Goal: Register for event/course: Sign up to attend an event or enroll in a course

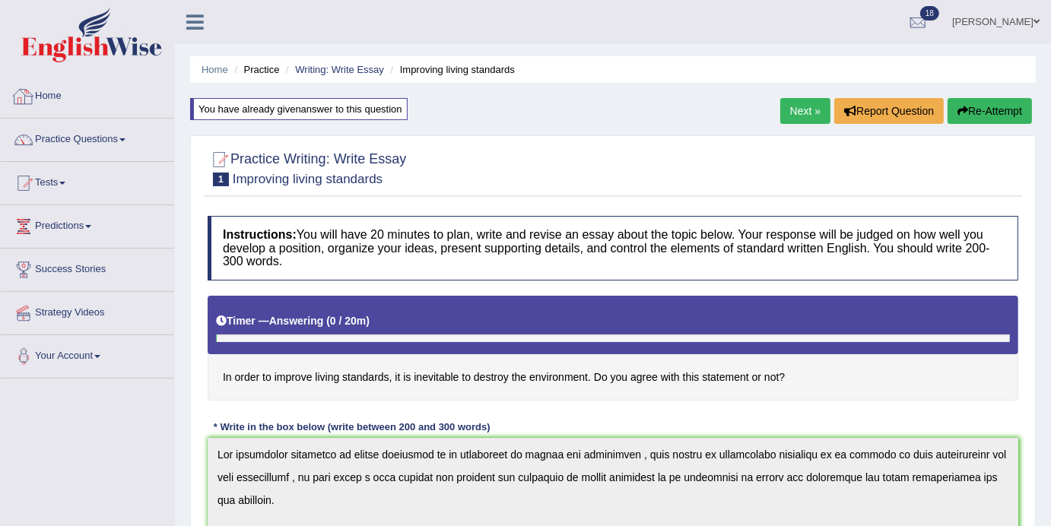
click at [58, 90] on link "Home" at bounding box center [87, 94] width 173 height 38
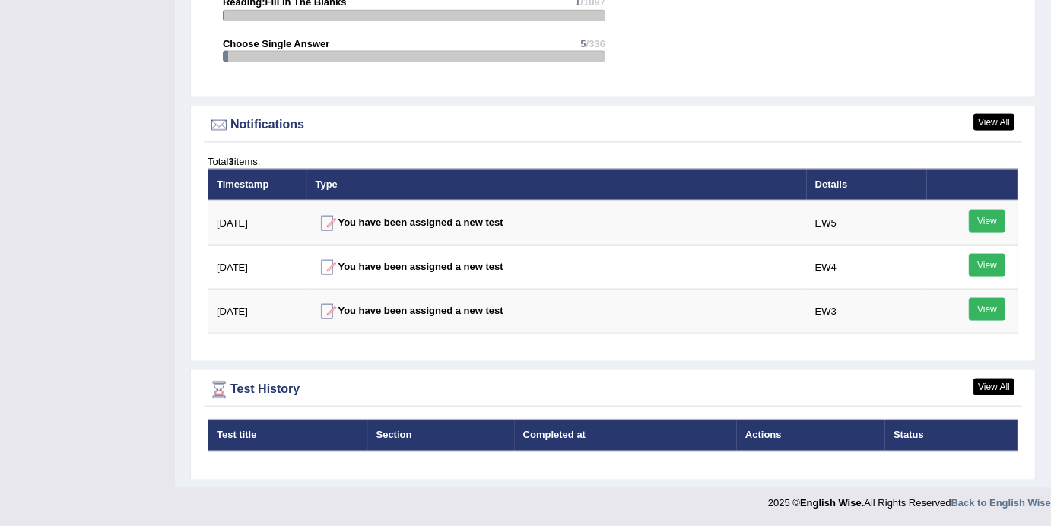
scroll to position [1744, 0]
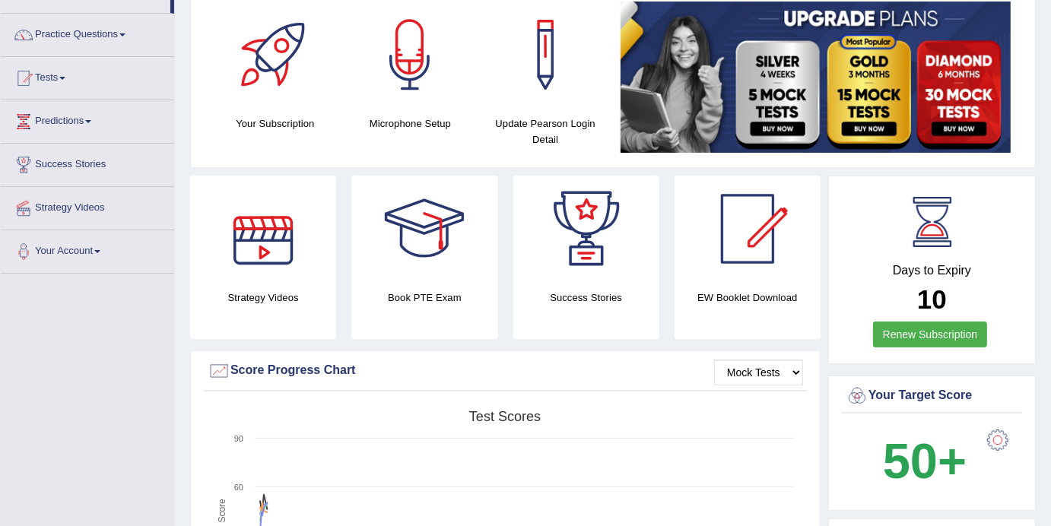
scroll to position [78, 0]
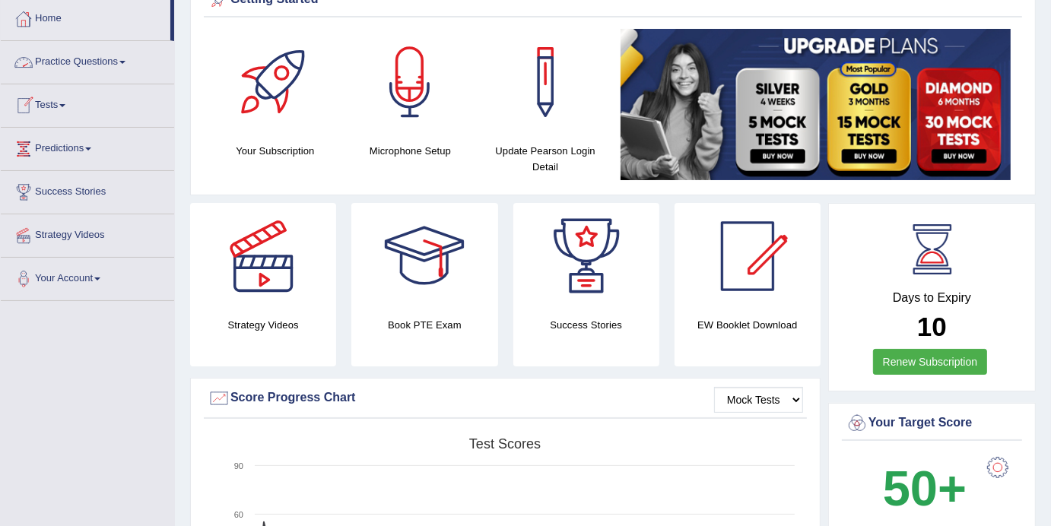
click at [129, 59] on link "Practice Questions" at bounding box center [87, 60] width 173 height 38
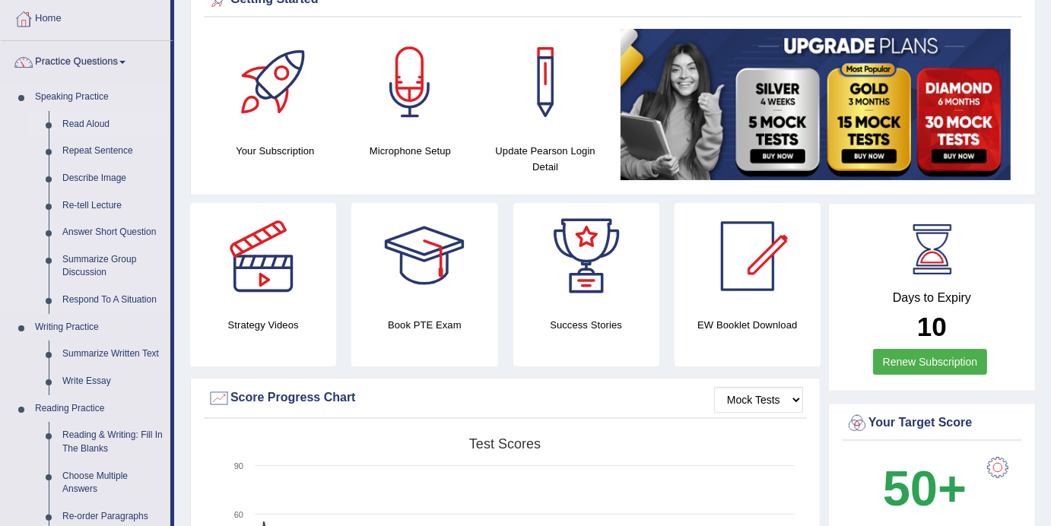
click at [71, 119] on link "Read Aloud" at bounding box center [113, 124] width 115 height 27
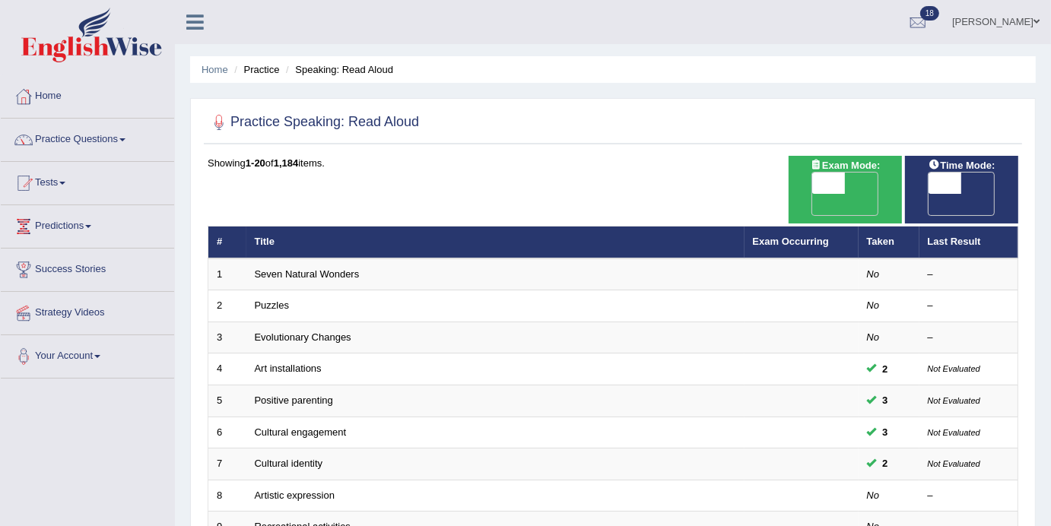
click at [954, 192] on span at bounding box center [944, 183] width 33 height 21
checkbox input "true"
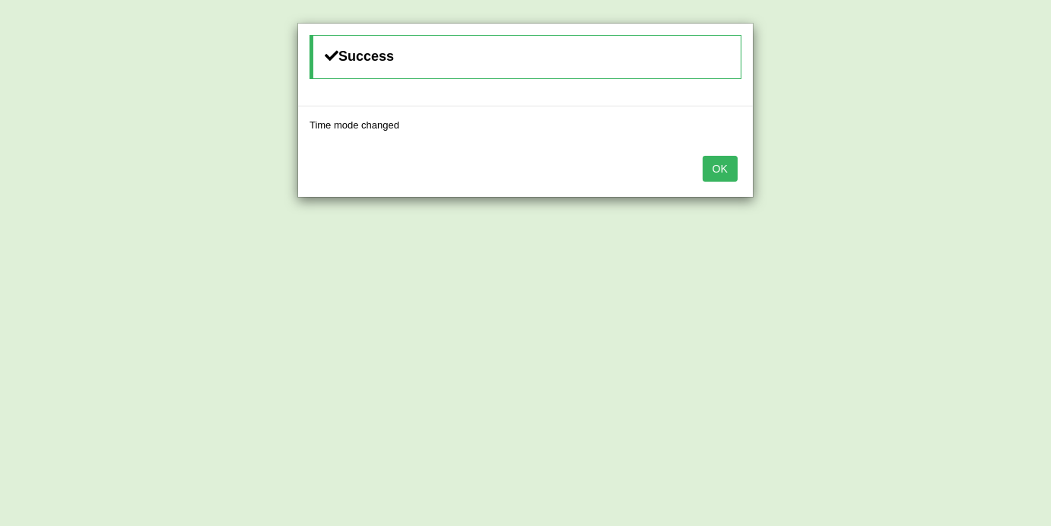
click at [723, 169] on button "OK" at bounding box center [720, 169] width 35 height 26
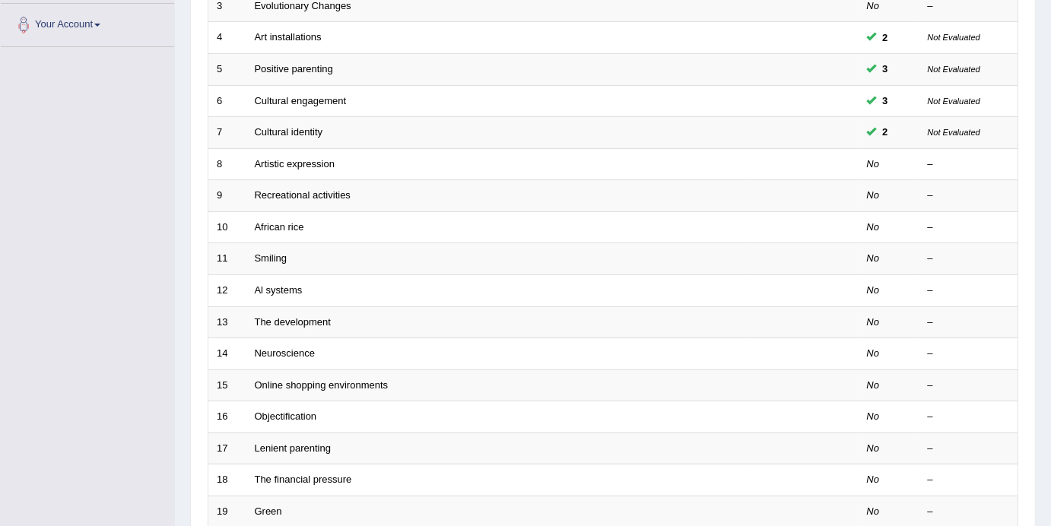
scroll to position [335, 0]
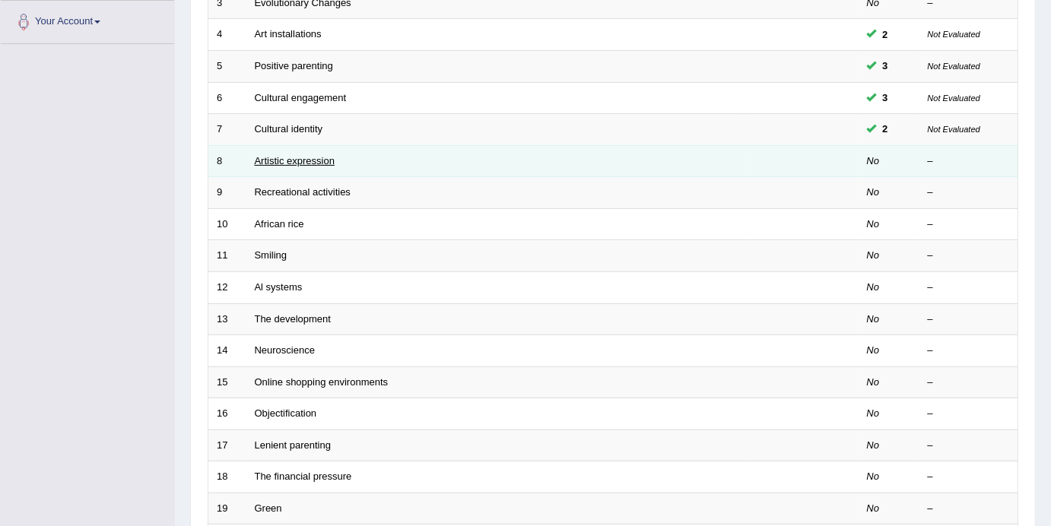
click at [309, 155] on link "Artistic expression" at bounding box center [295, 160] width 80 height 11
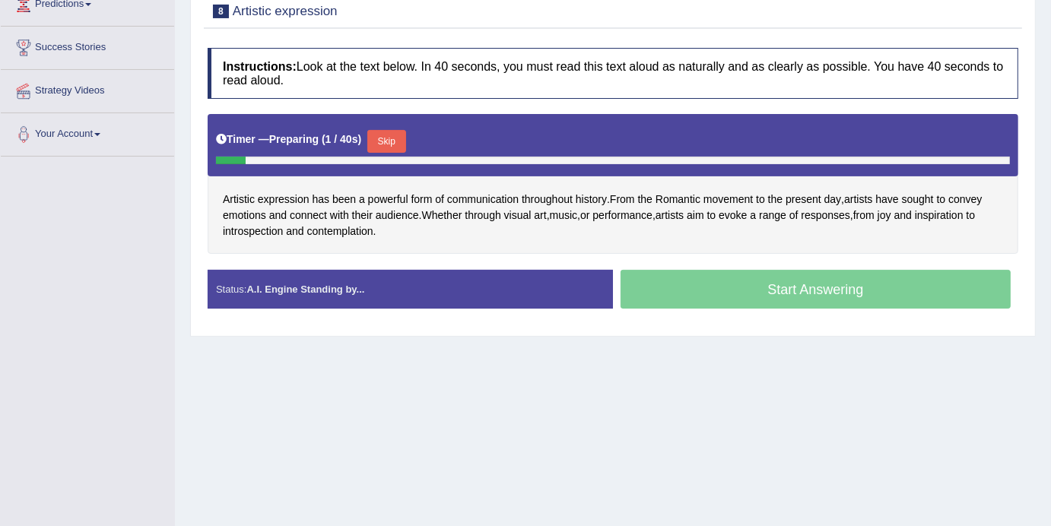
scroll to position [225, 0]
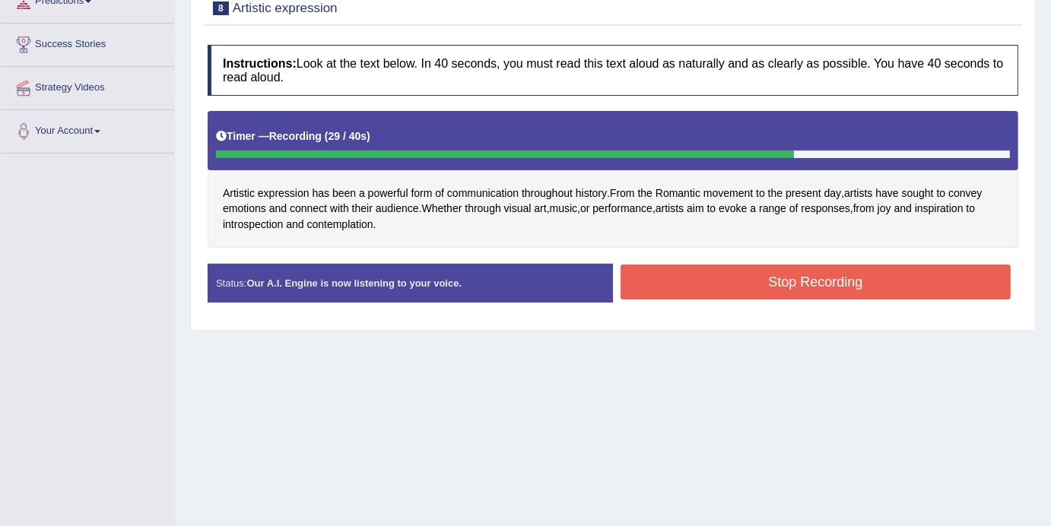
click at [797, 284] on button "Stop Recording" at bounding box center [815, 282] width 390 height 35
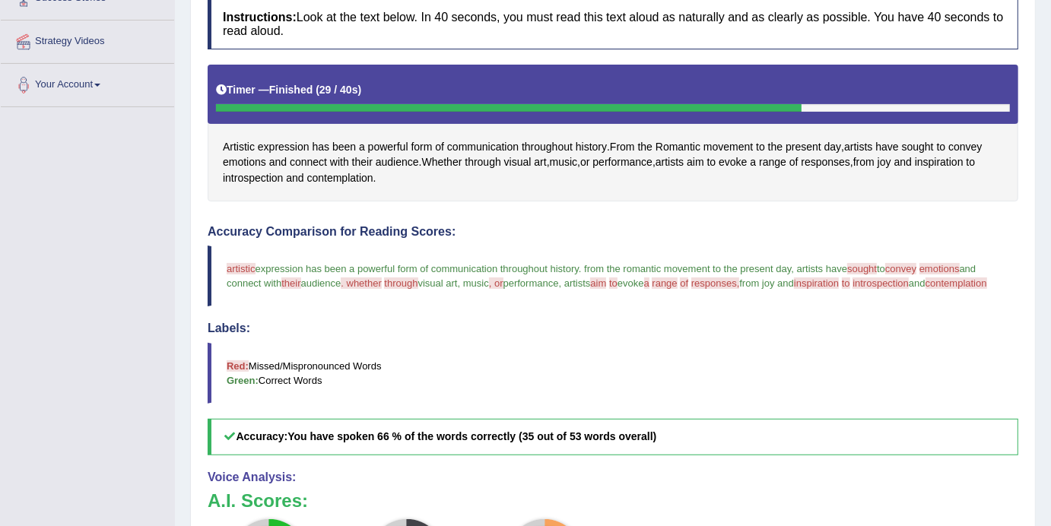
scroll to position [0, 0]
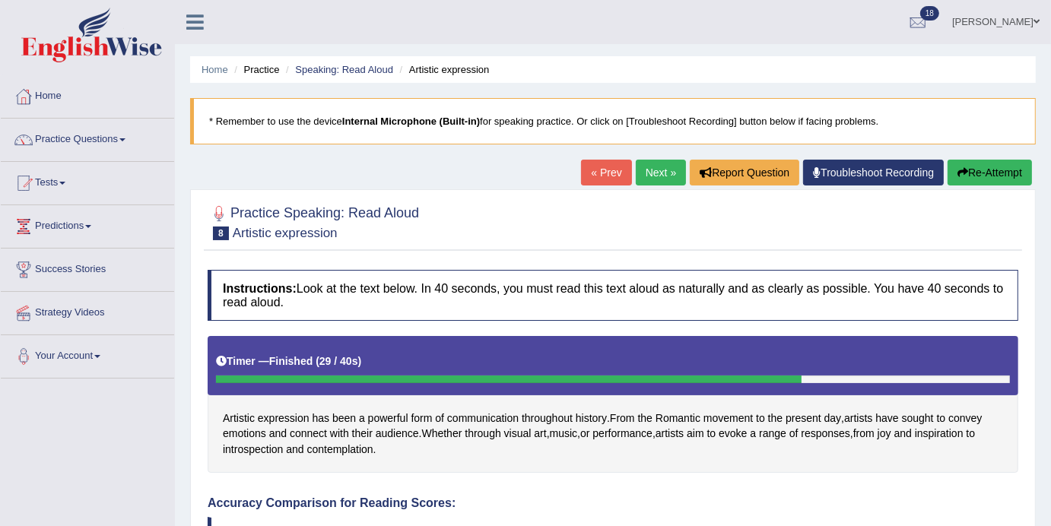
click at [651, 175] on link "Next »" at bounding box center [661, 173] width 50 height 26
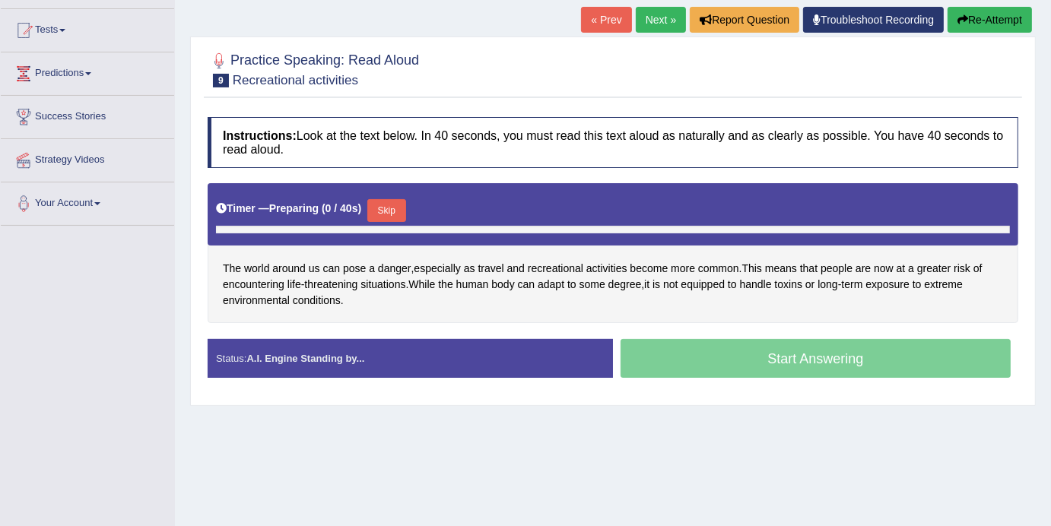
scroll to position [271, 0]
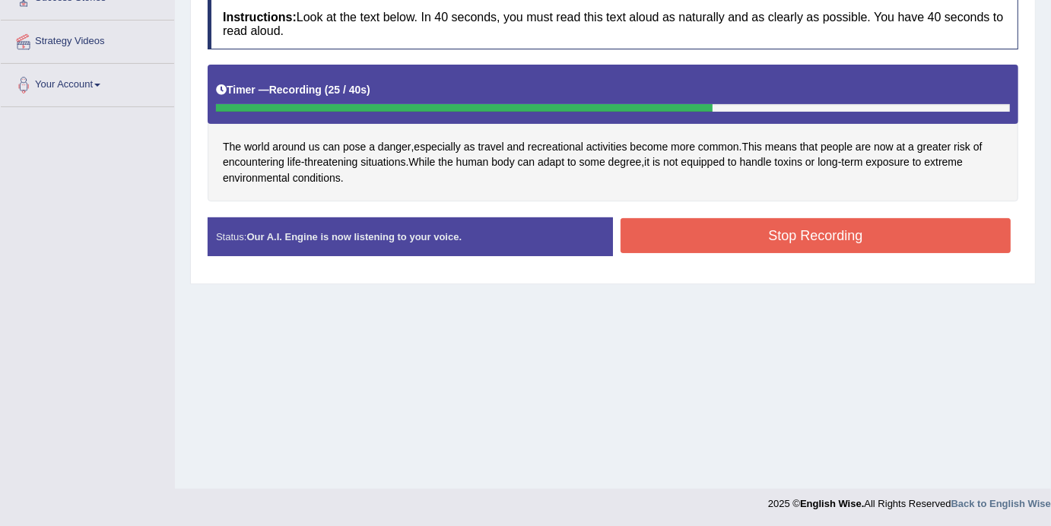
click at [799, 246] on button "Stop Recording" at bounding box center [815, 235] width 390 height 35
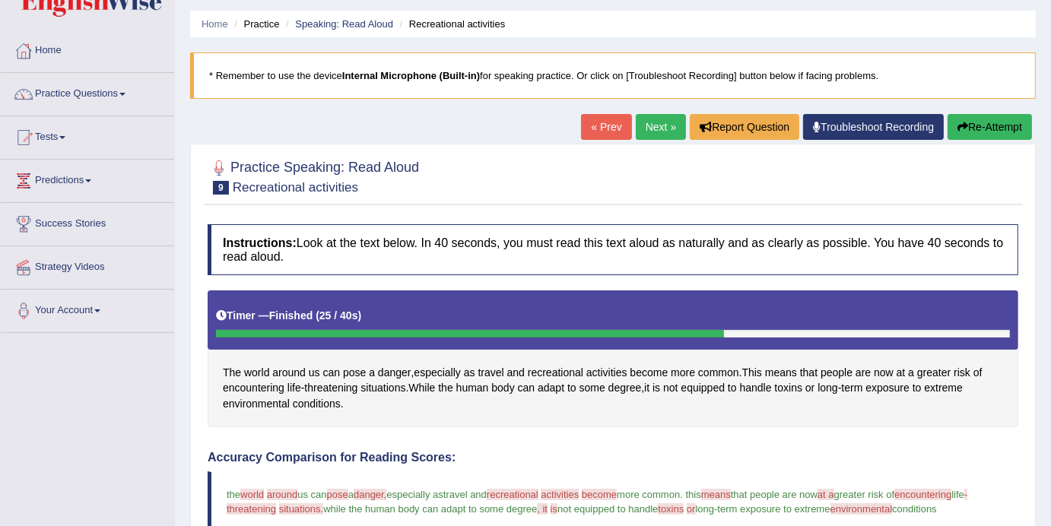
scroll to position [0, 0]
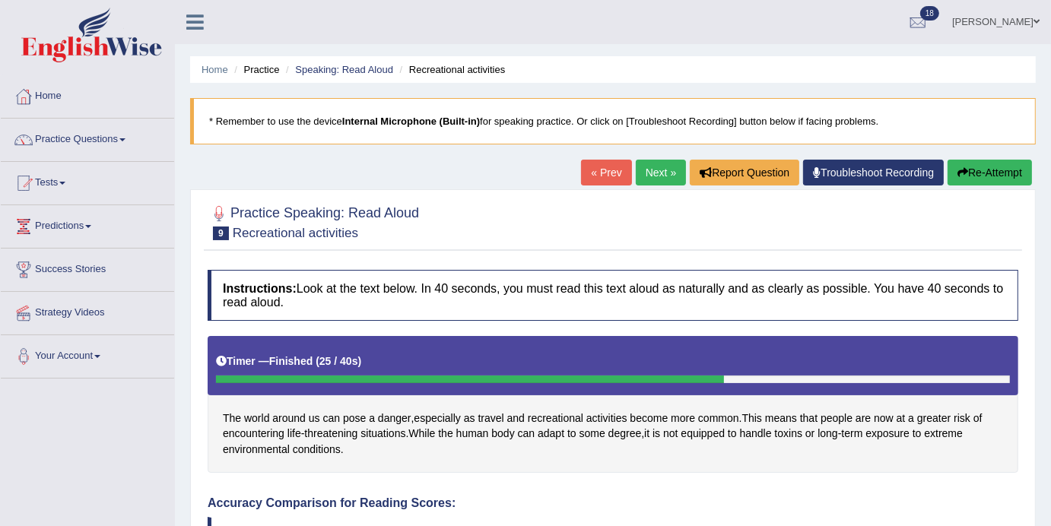
click at [661, 163] on link "Next »" at bounding box center [661, 173] width 50 height 26
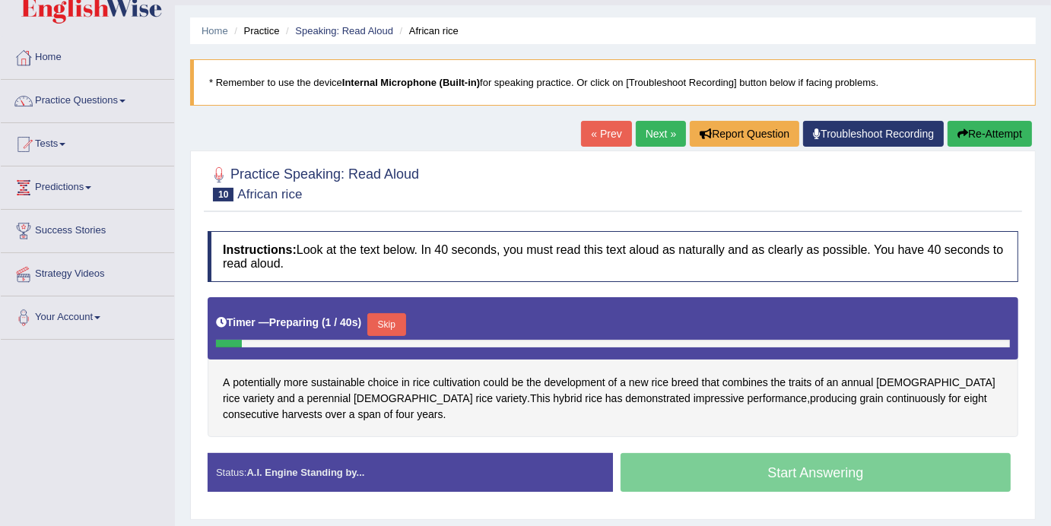
scroll to position [42, 0]
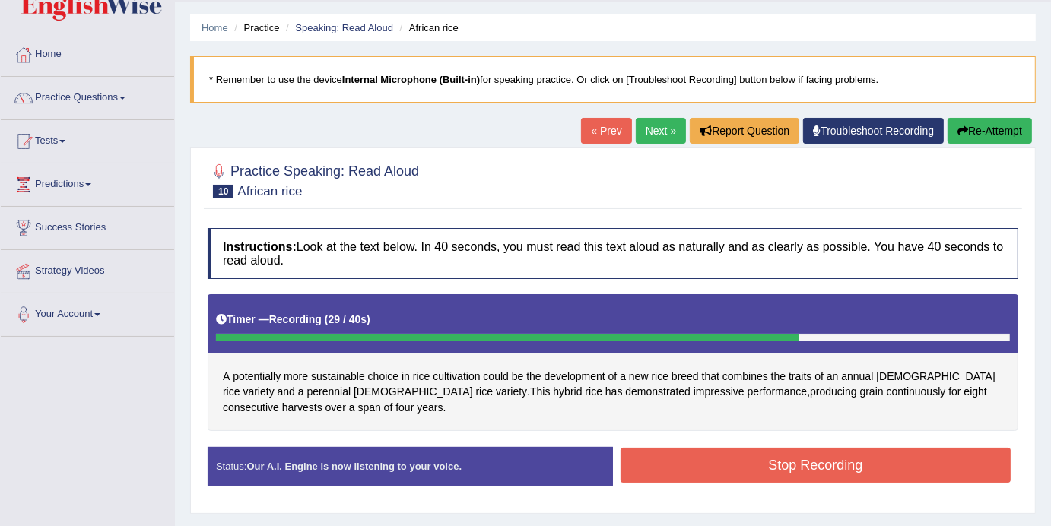
click at [807, 477] on button "Stop Recording" at bounding box center [815, 465] width 390 height 35
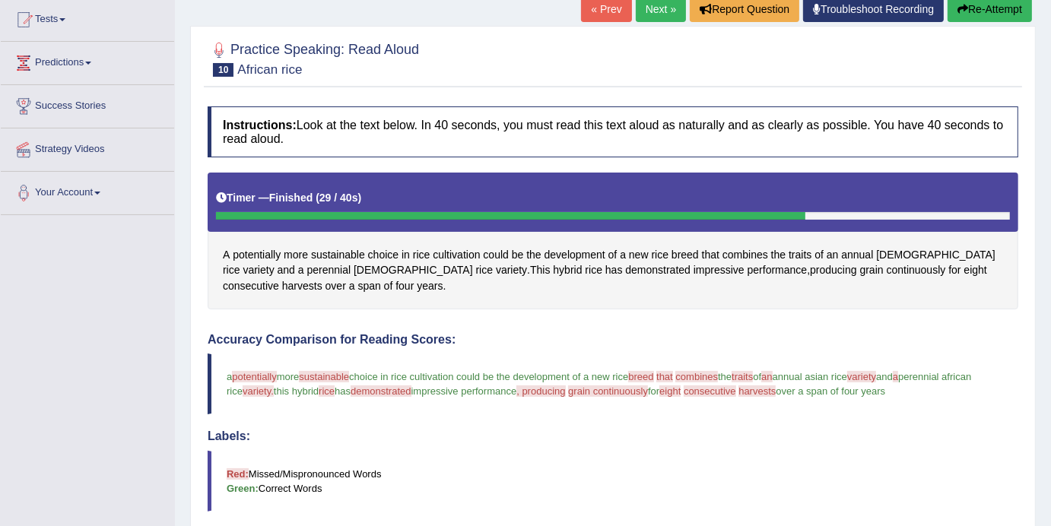
scroll to position [63, 0]
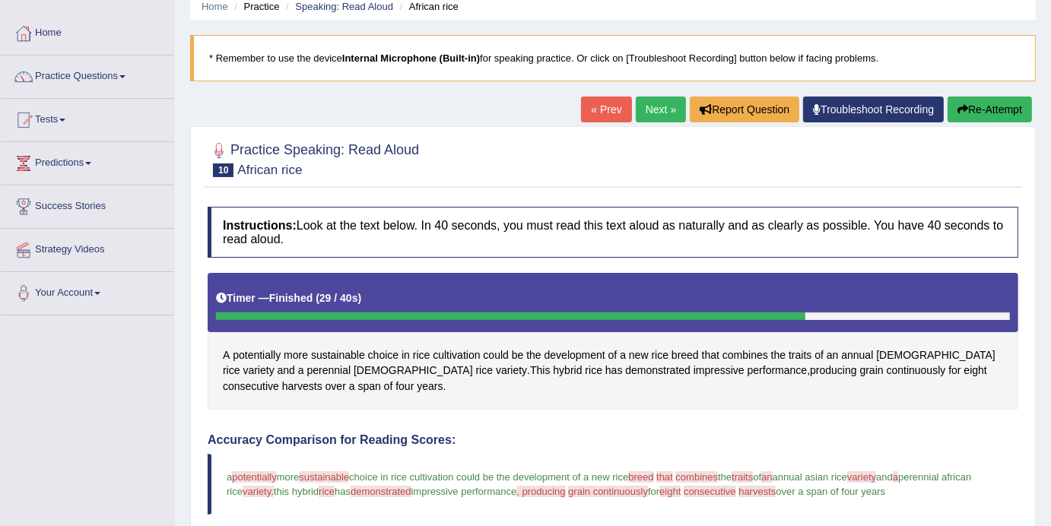
click at [636, 110] on link "Next »" at bounding box center [661, 110] width 50 height 26
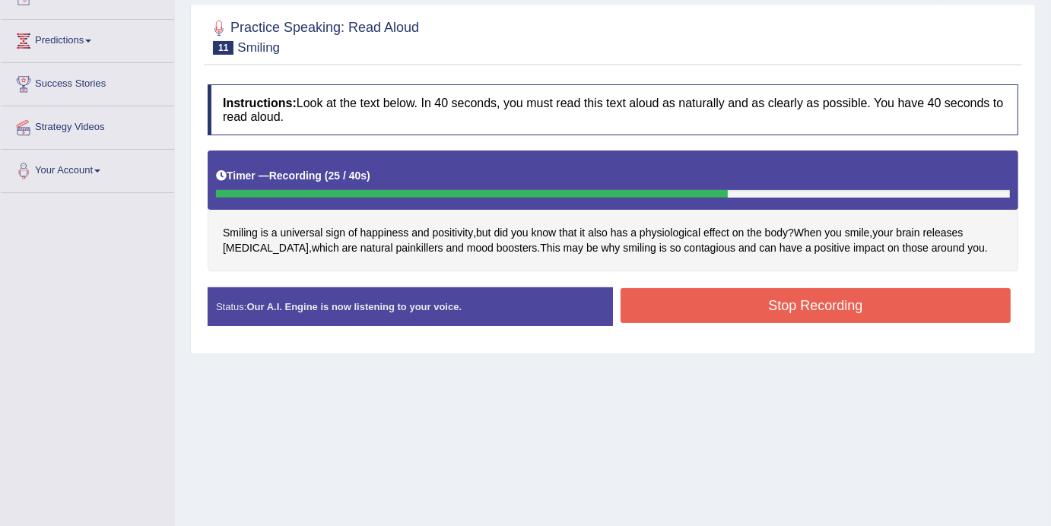
click at [788, 311] on button "Stop Recording" at bounding box center [815, 305] width 390 height 35
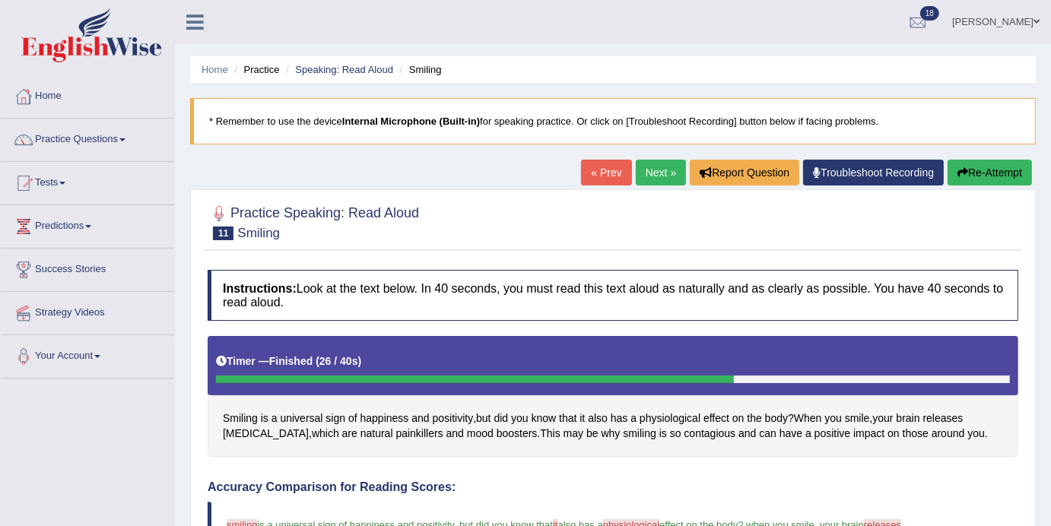
click at [641, 176] on link "Next »" at bounding box center [661, 173] width 50 height 26
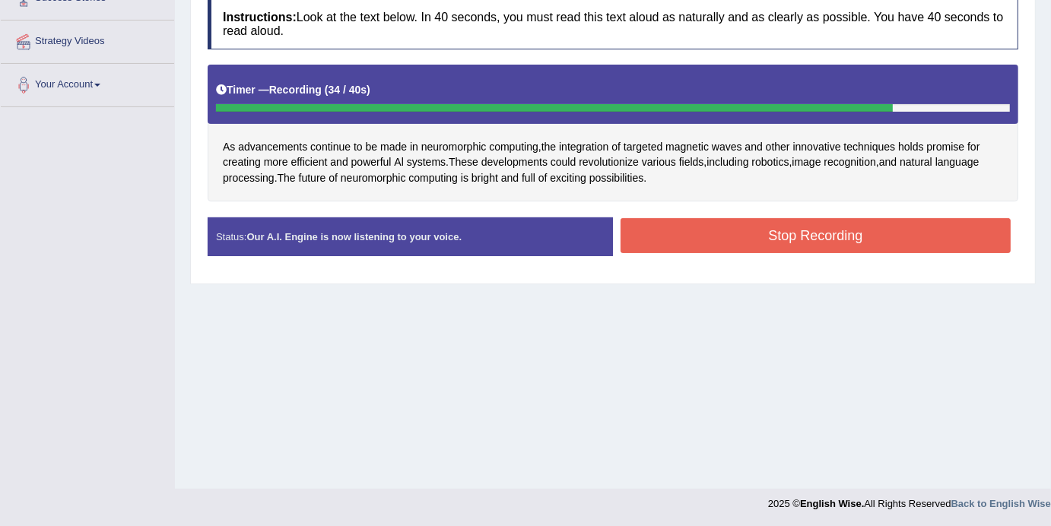
click at [732, 228] on button "Stop Recording" at bounding box center [815, 235] width 390 height 35
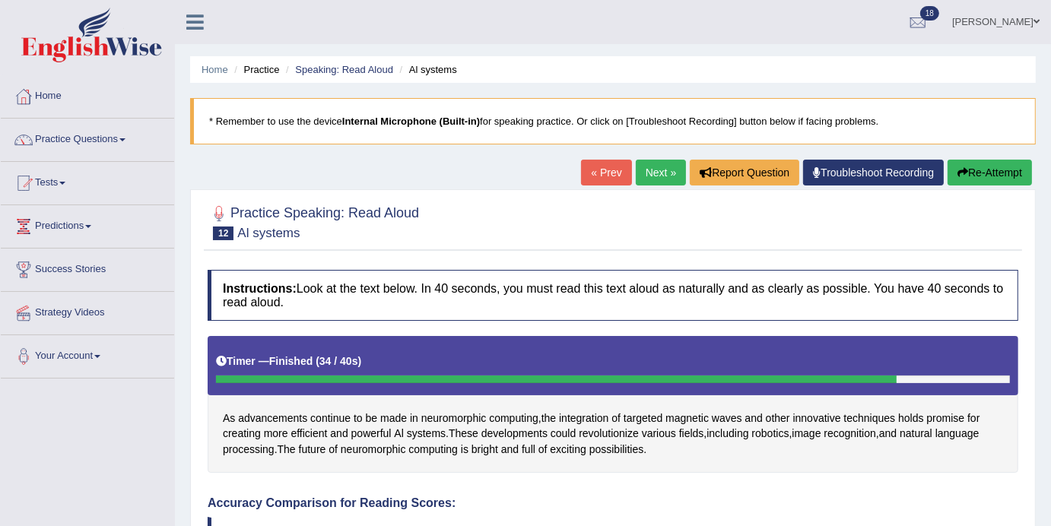
click at [733, 103] on blockquote "* Remember to use the device Internal Microphone (Built-in) for speaking practi…" at bounding box center [613, 121] width 846 height 46
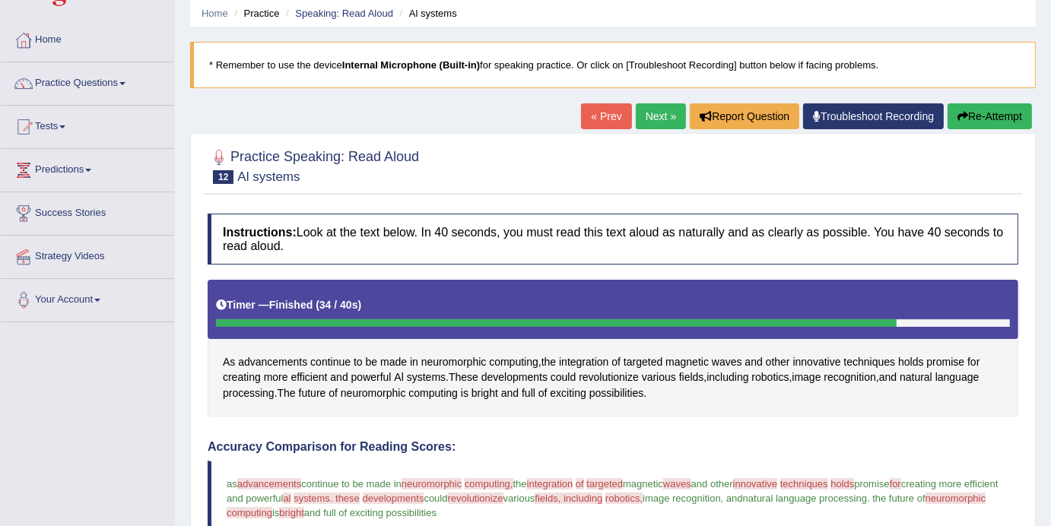
scroll to position [14, 0]
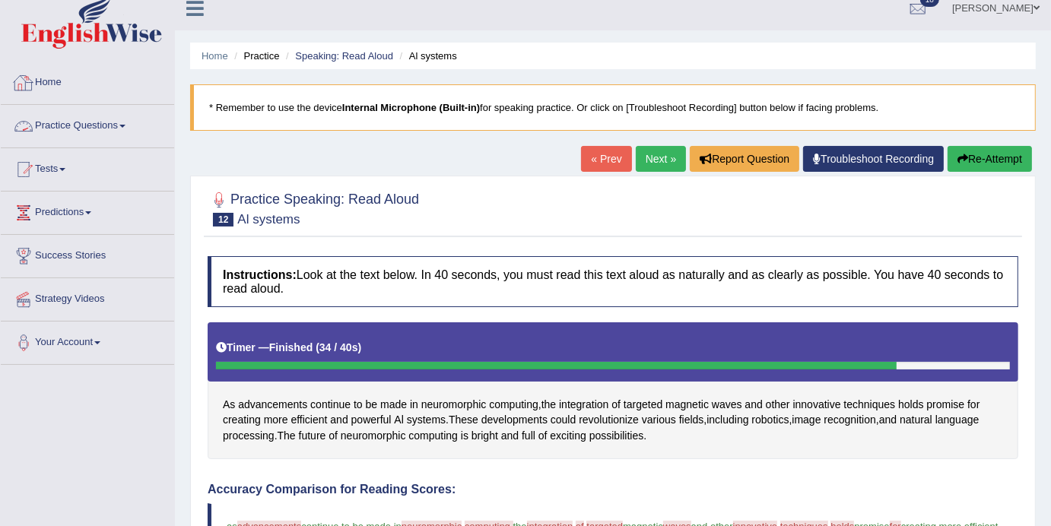
click at [134, 122] on link "Practice Questions" at bounding box center [87, 124] width 173 height 38
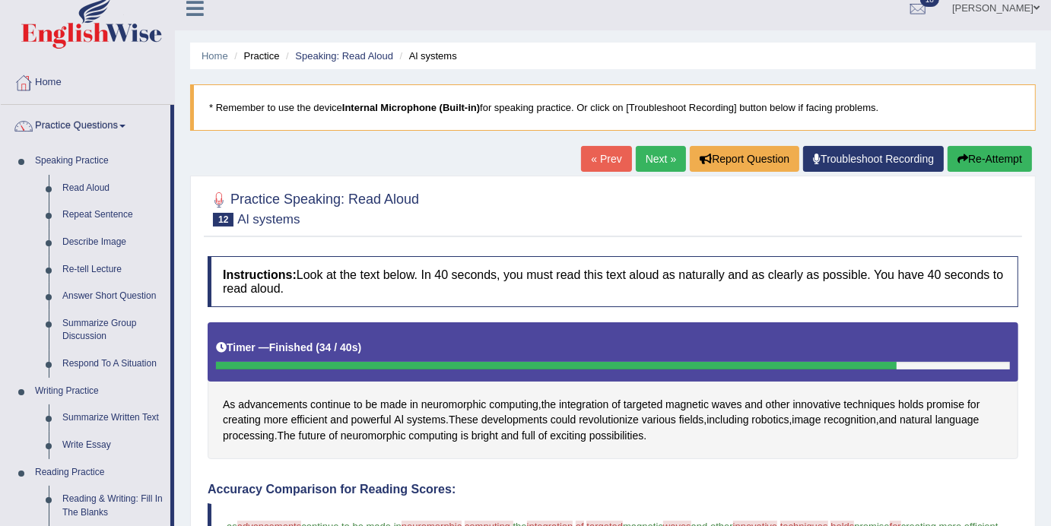
click at [646, 148] on link "Next »" at bounding box center [661, 159] width 50 height 26
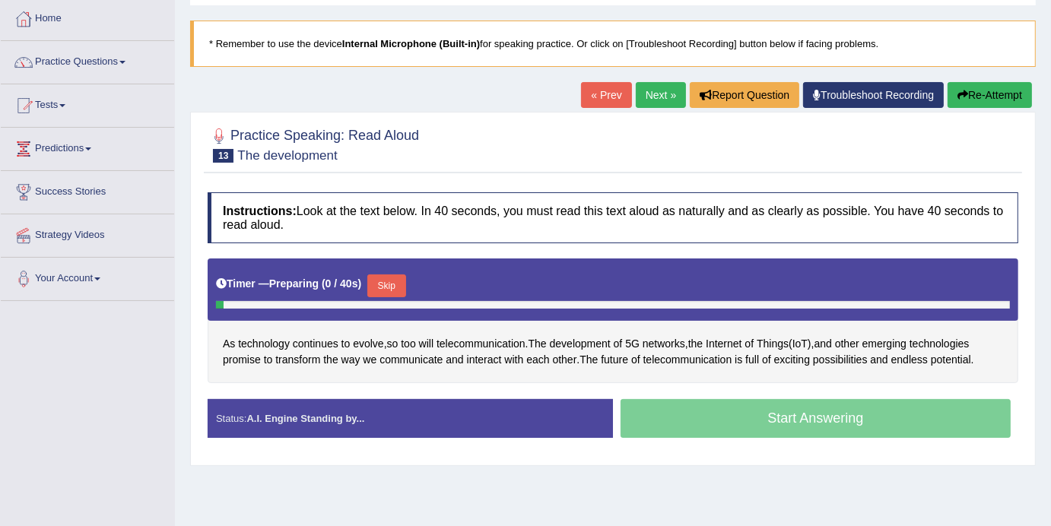
scroll to position [82, 0]
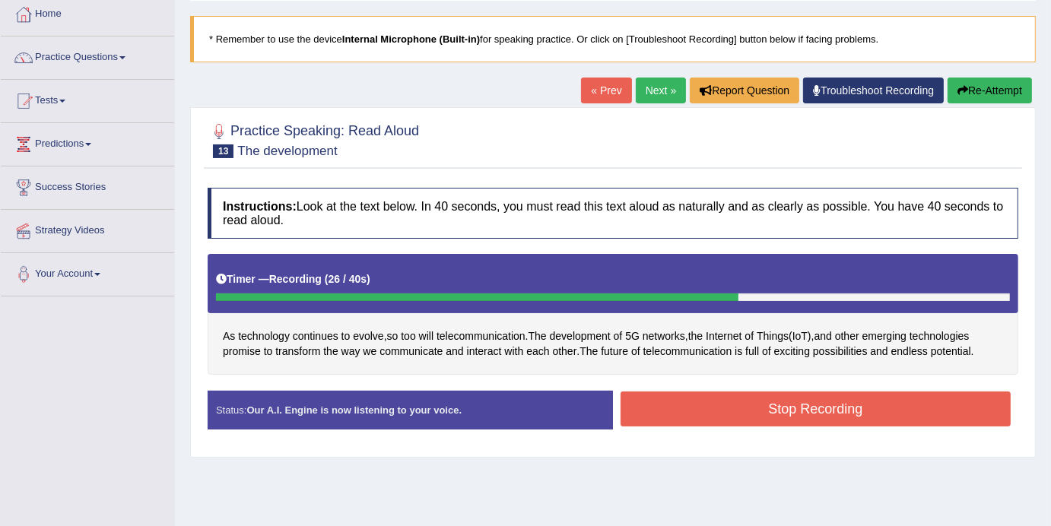
click at [936, 413] on button "Stop Recording" at bounding box center [815, 409] width 390 height 35
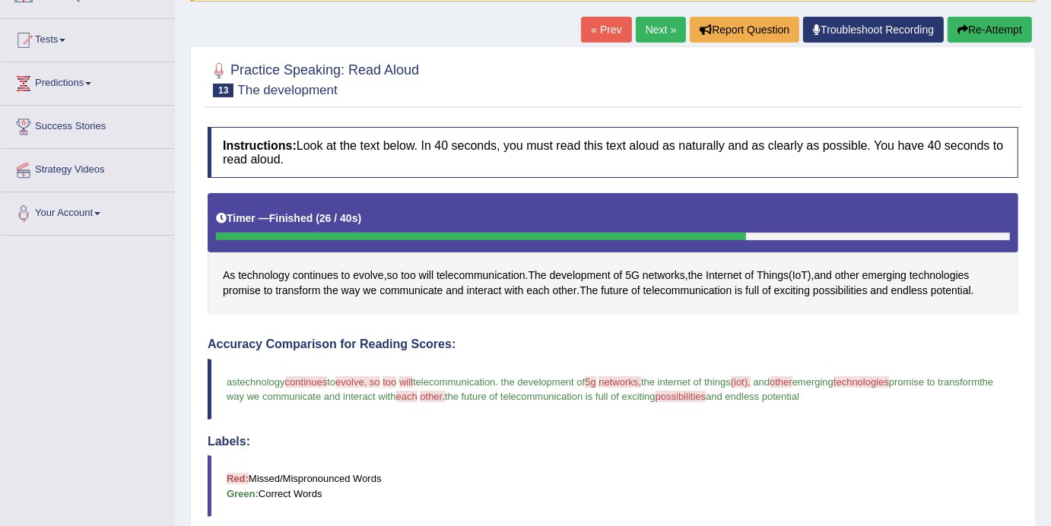
scroll to position [0, 0]
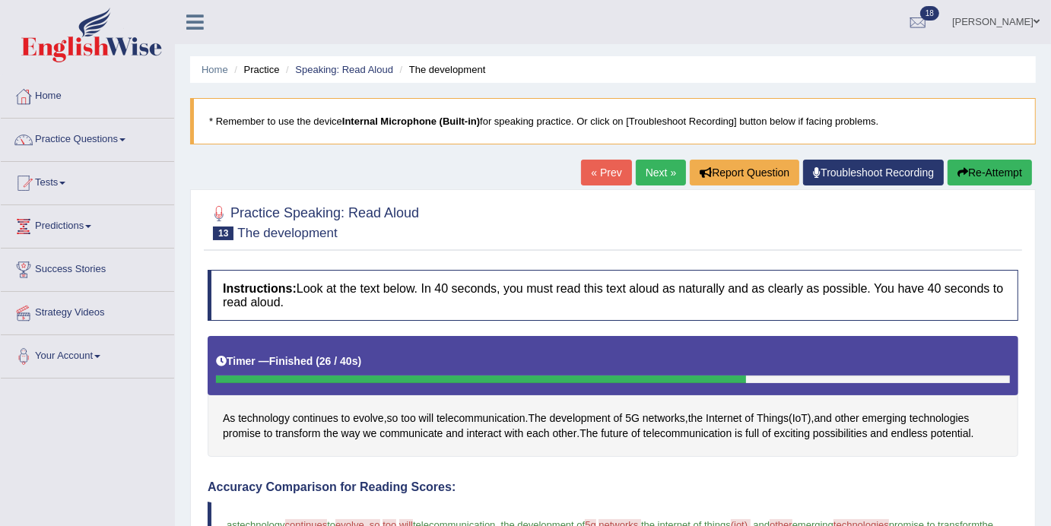
click at [649, 176] on link "Next »" at bounding box center [661, 173] width 50 height 26
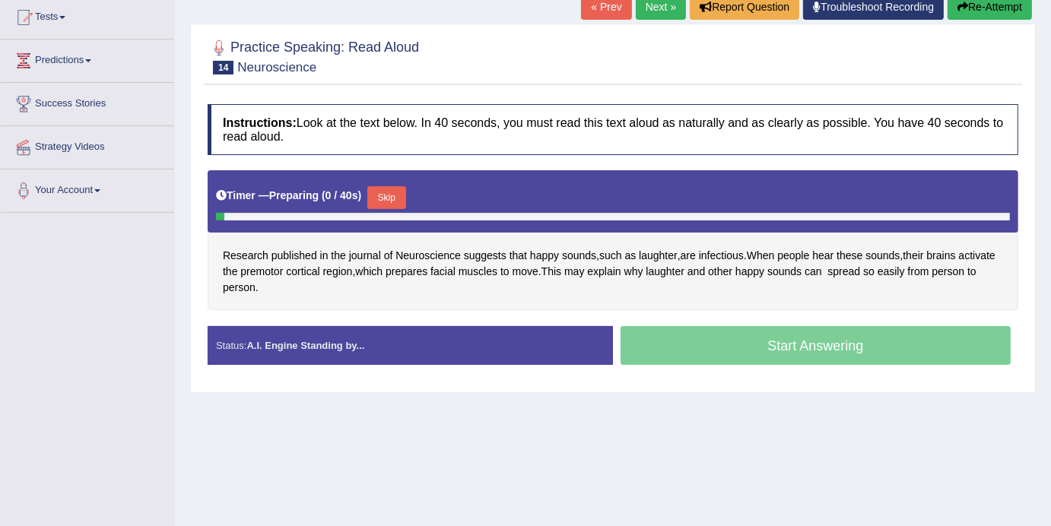
scroll to position [271, 0]
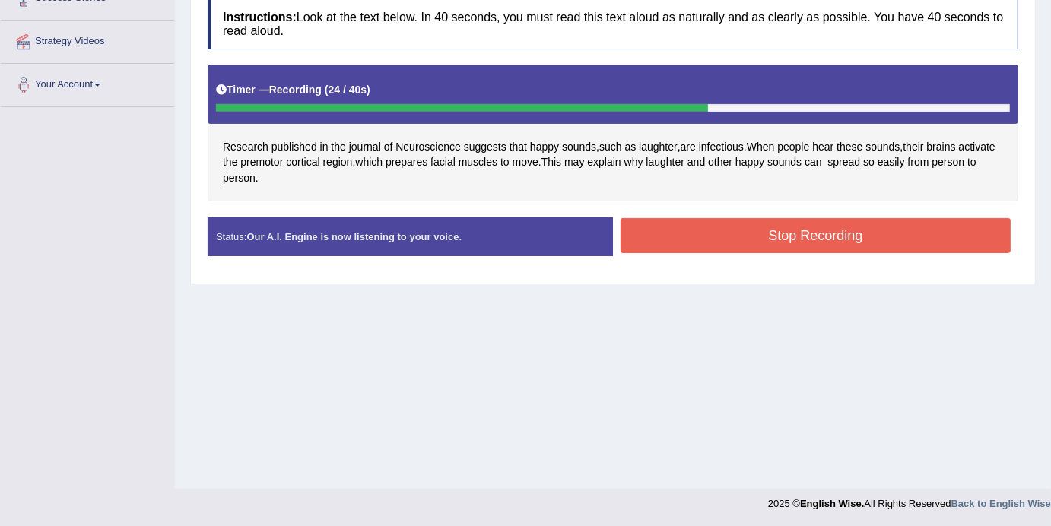
click at [856, 230] on button "Stop Recording" at bounding box center [815, 235] width 390 height 35
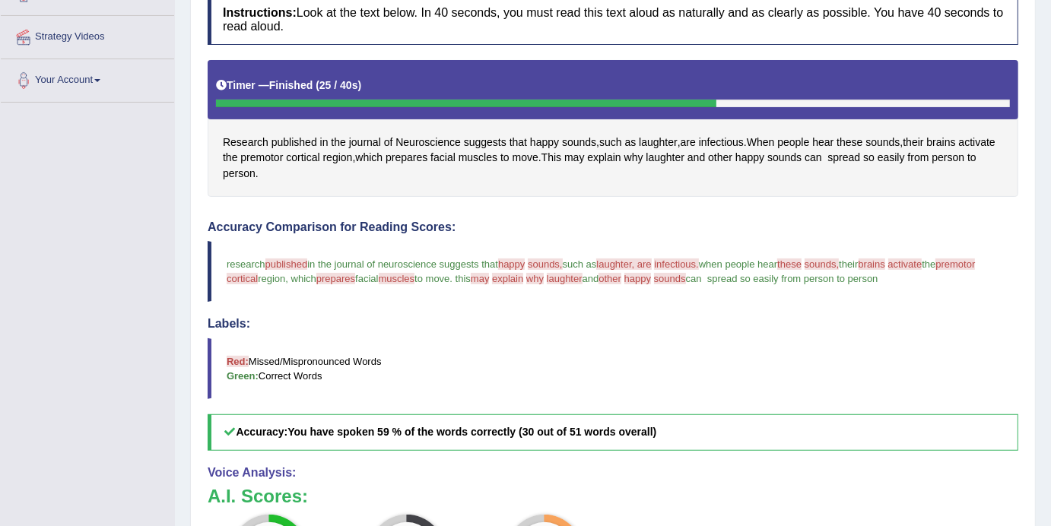
scroll to position [0, 0]
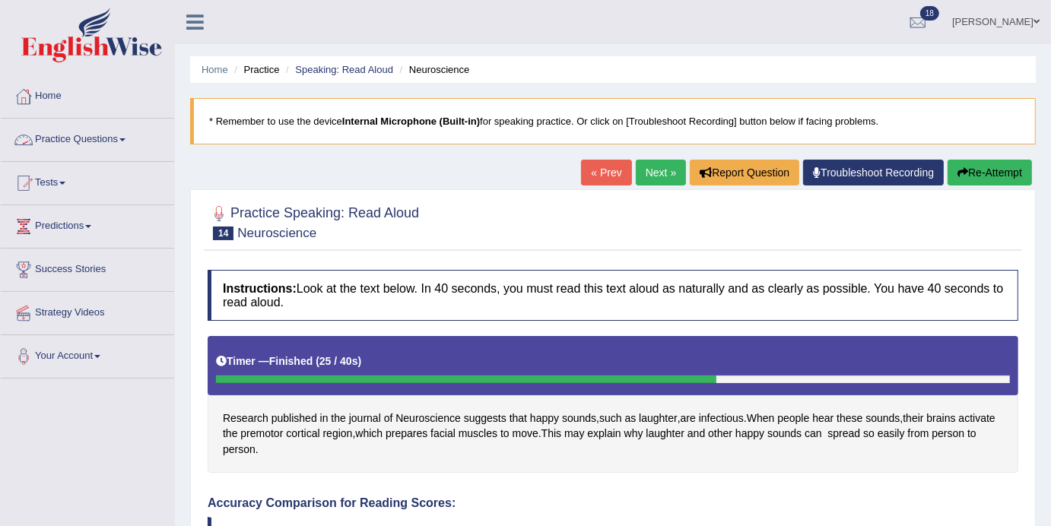
click at [131, 143] on link "Practice Questions" at bounding box center [87, 138] width 173 height 38
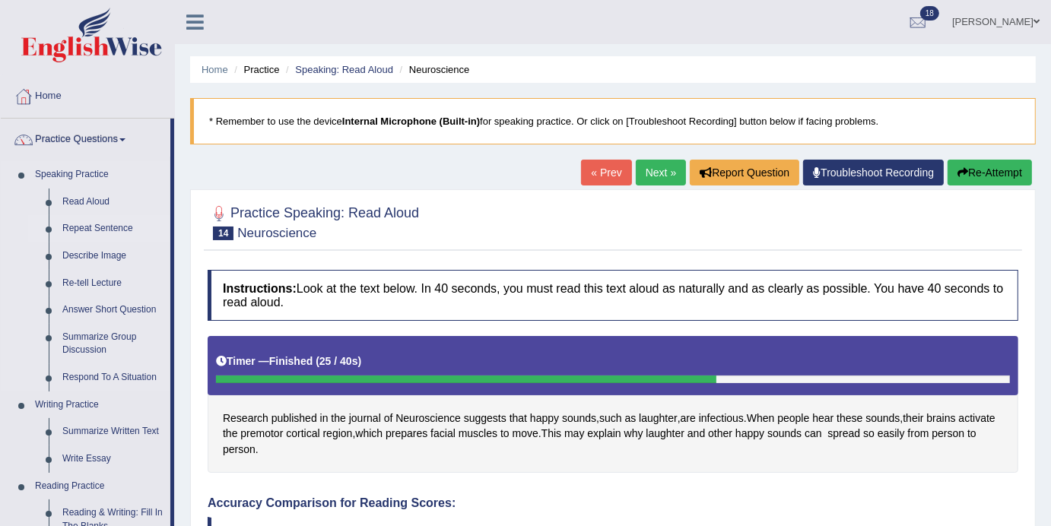
click at [81, 231] on link "Repeat Sentence" at bounding box center [113, 228] width 115 height 27
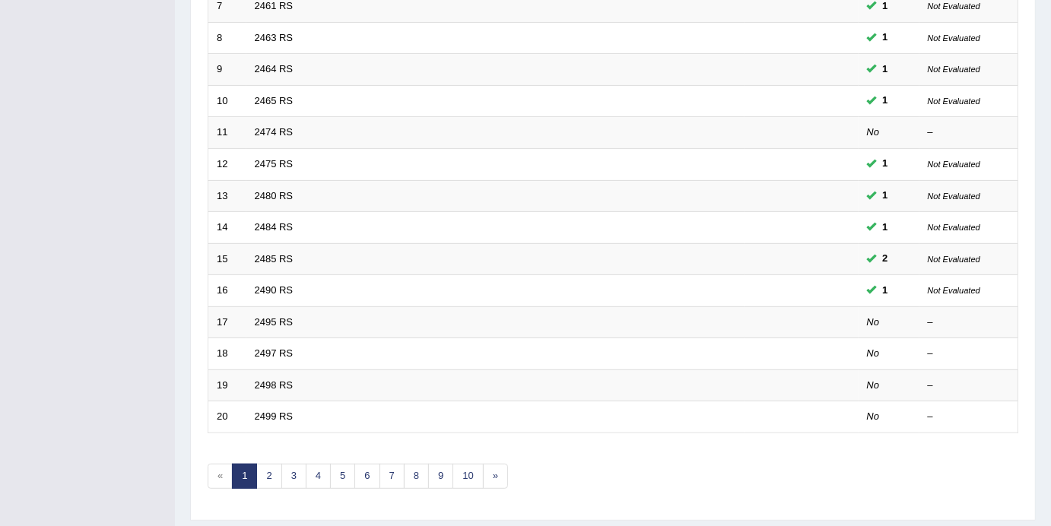
scroll to position [481, 0]
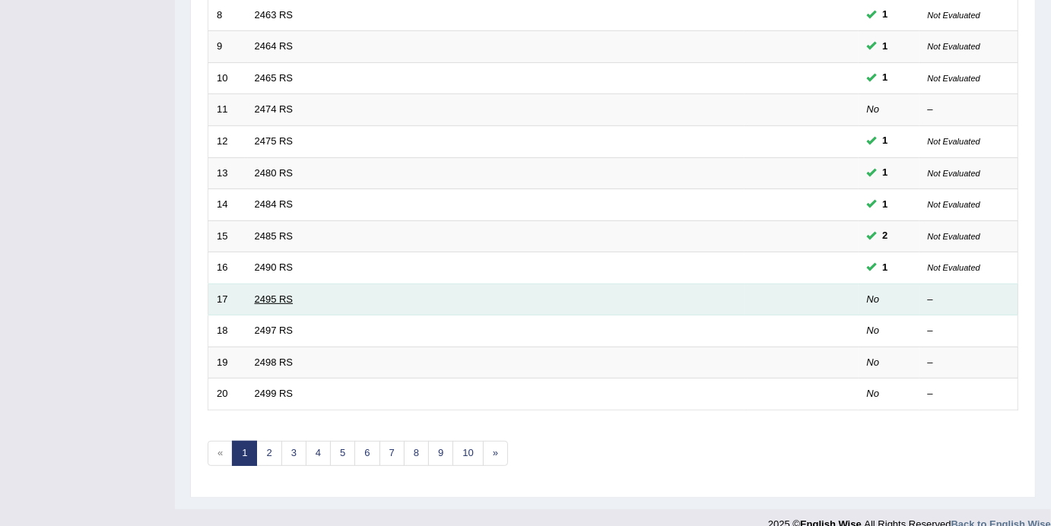
click at [271, 294] on link "2495 RS" at bounding box center [274, 299] width 39 height 11
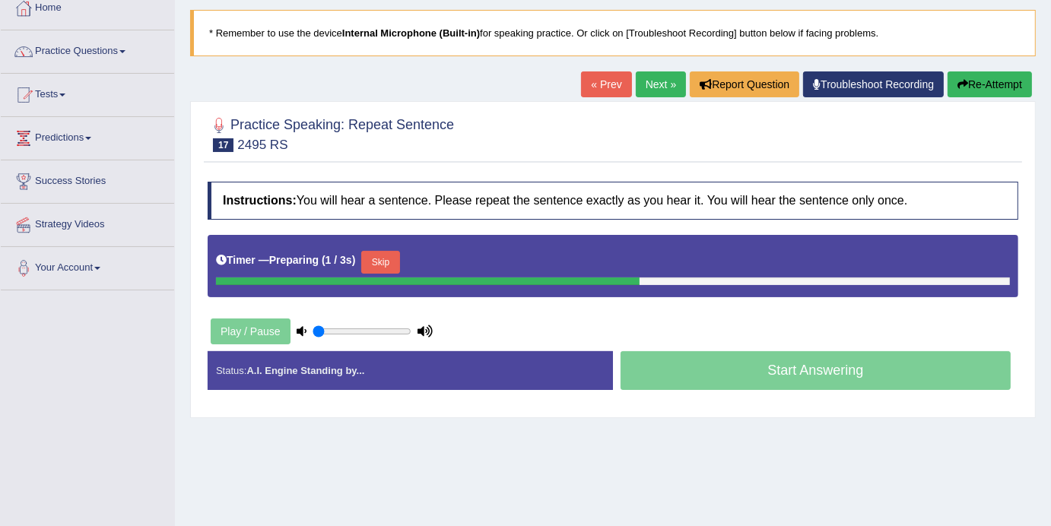
scroll to position [90, 0]
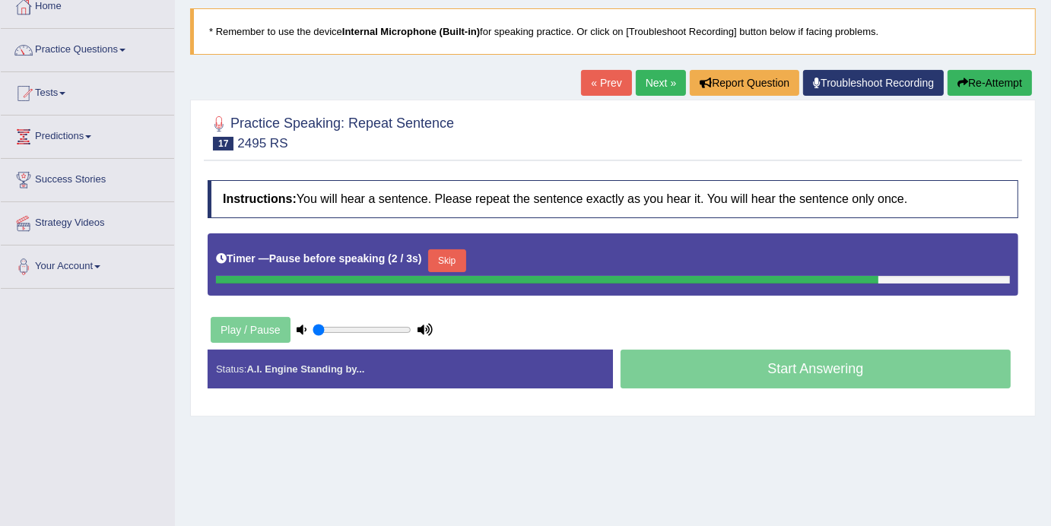
click at [596, 90] on link "« Prev" at bounding box center [606, 83] width 50 height 26
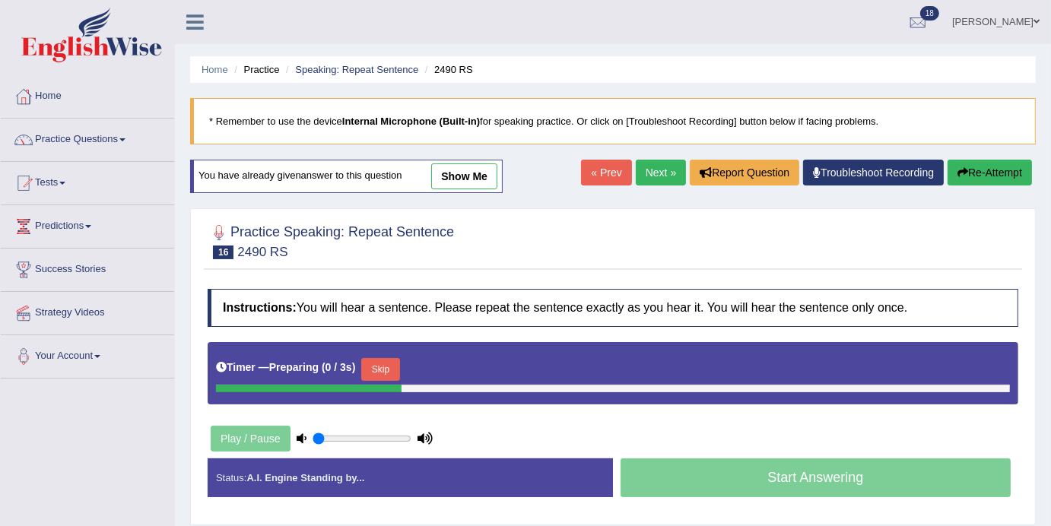
click at [646, 185] on link "Next »" at bounding box center [661, 173] width 50 height 26
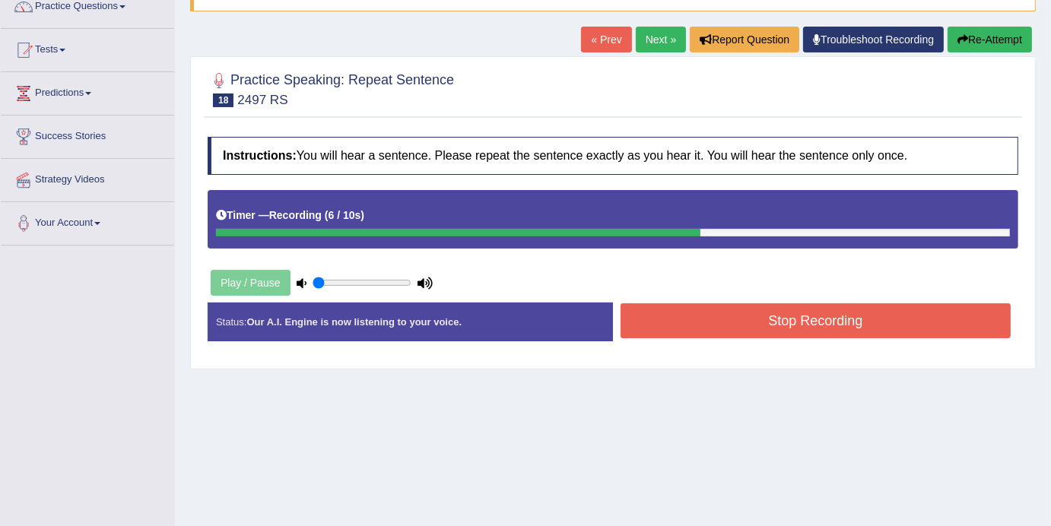
click at [792, 332] on button "Stop Recording" at bounding box center [815, 320] width 390 height 35
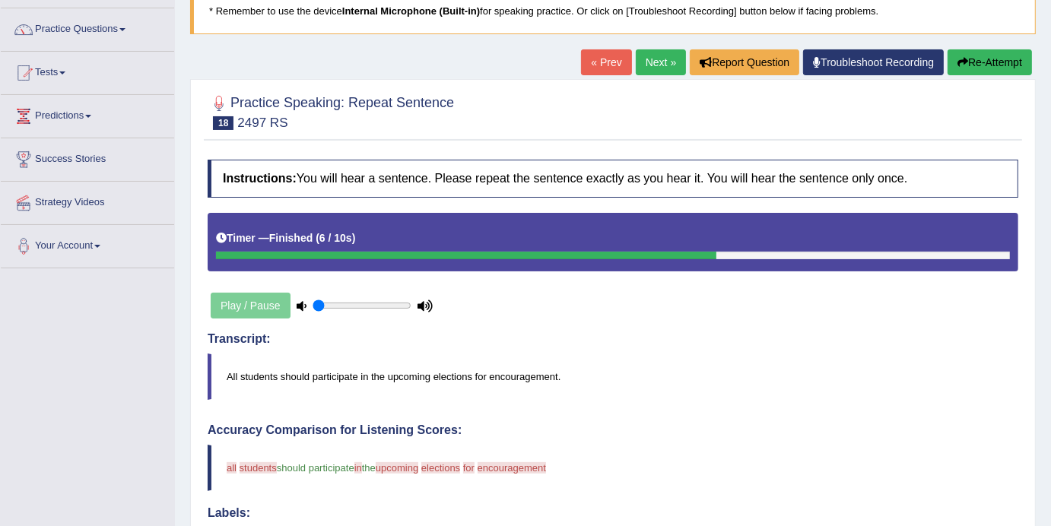
scroll to position [103, 0]
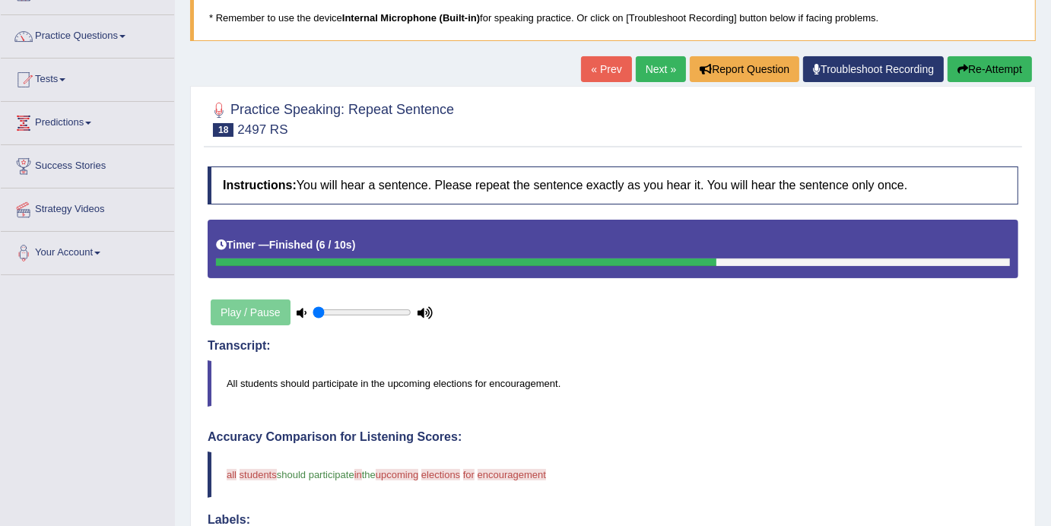
click at [648, 61] on link "Next »" at bounding box center [661, 69] width 50 height 26
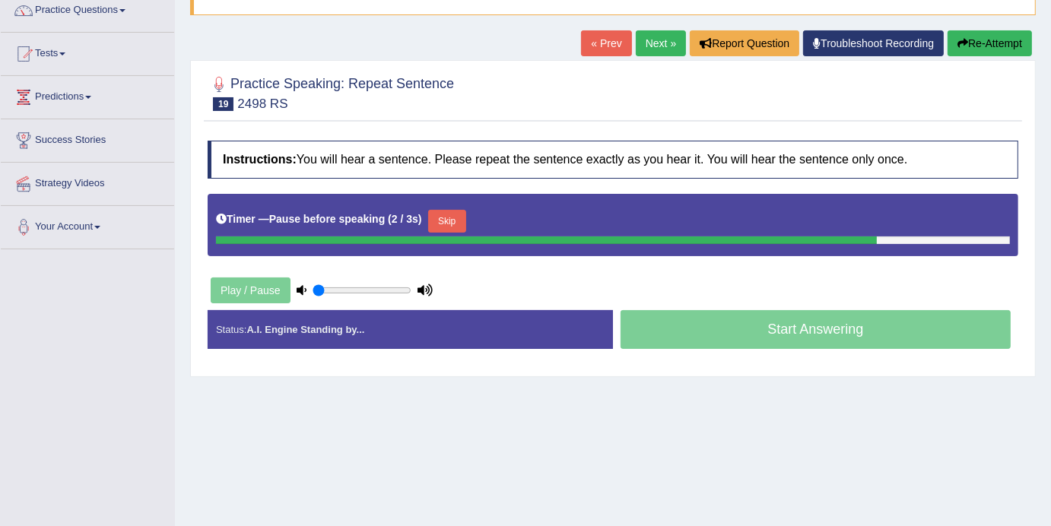
click at [652, 55] on link "Next »" at bounding box center [661, 43] width 50 height 26
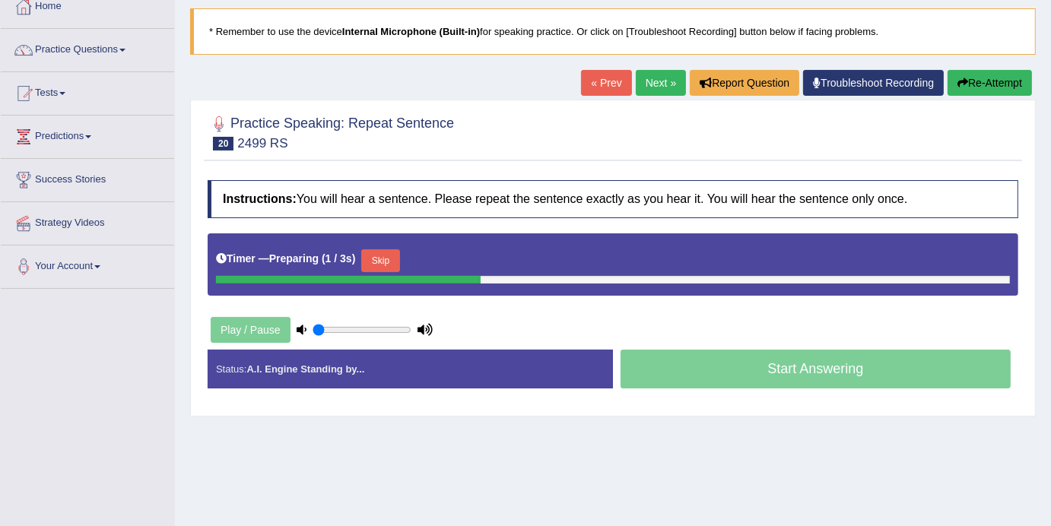
scroll to position [97, 0]
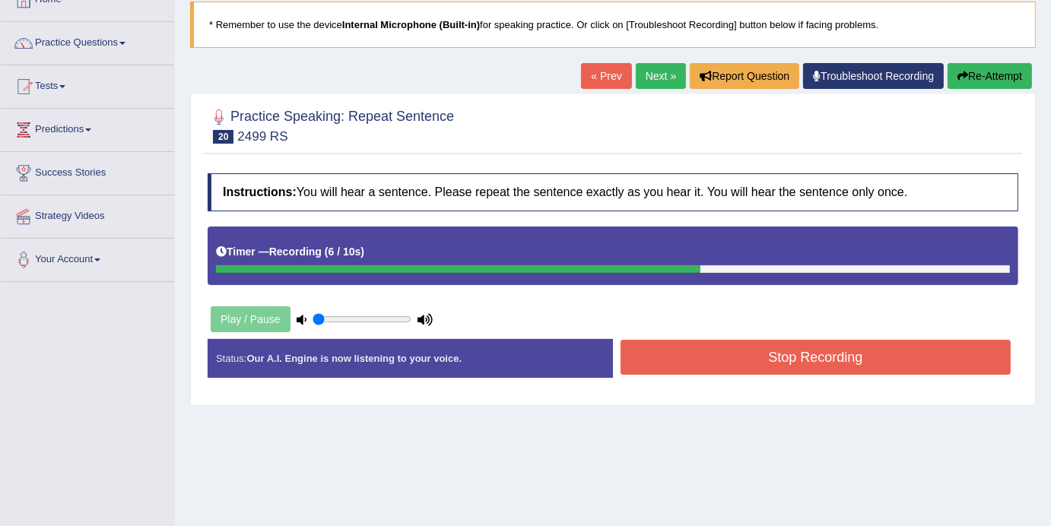
click at [745, 368] on button "Stop Recording" at bounding box center [815, 357] width 390 height 35
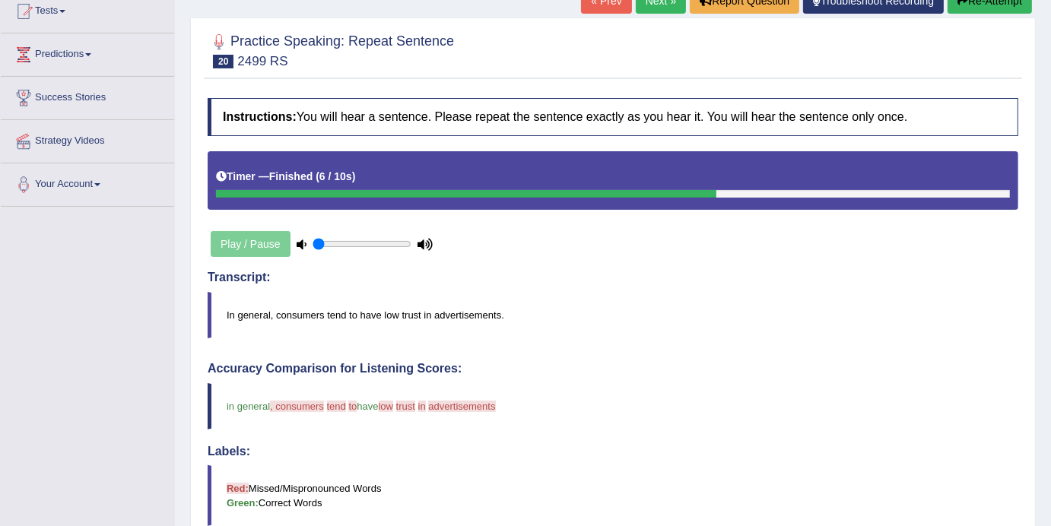
scroll to position [151, 0]
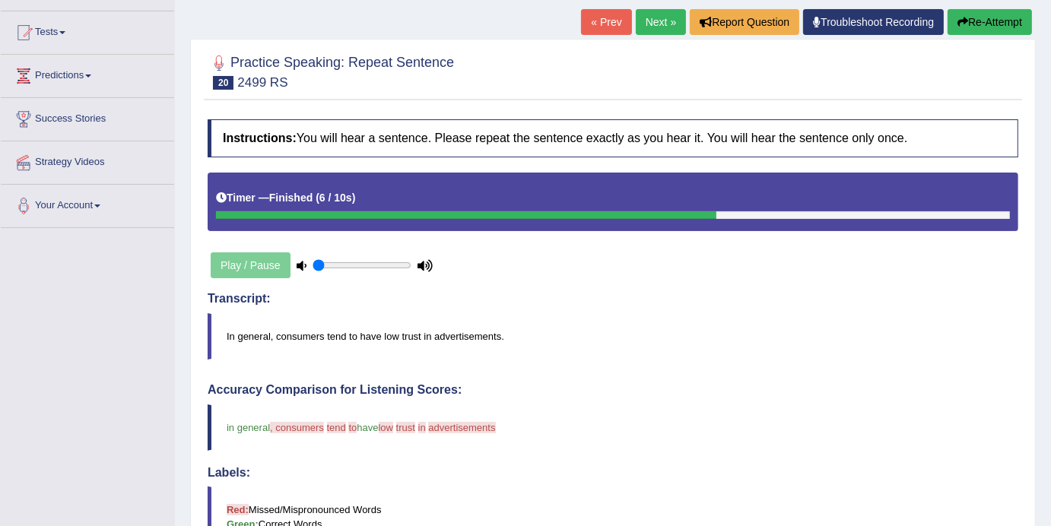
click at [641, 33] on link "Next »" at bounding box center [661, 22] width 50 height 26
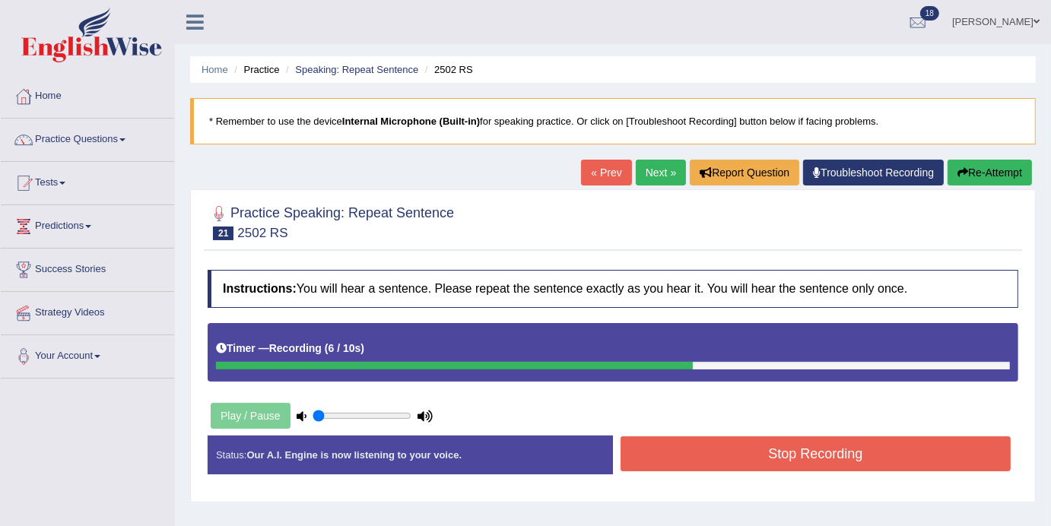
click at [696, 465] on button "Stop Recording" at bounding box center [815, 453] width 390 height 35
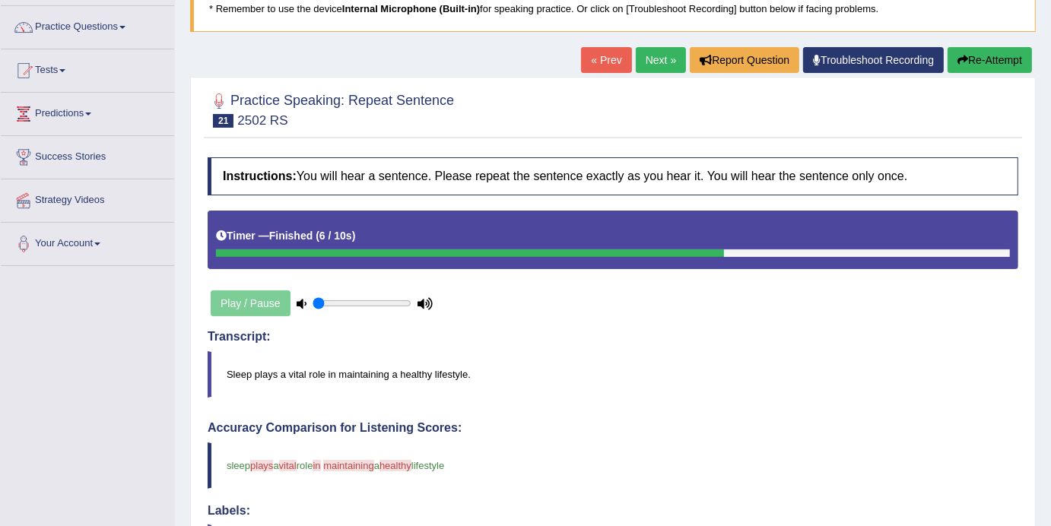
scroll to position [78, 0]
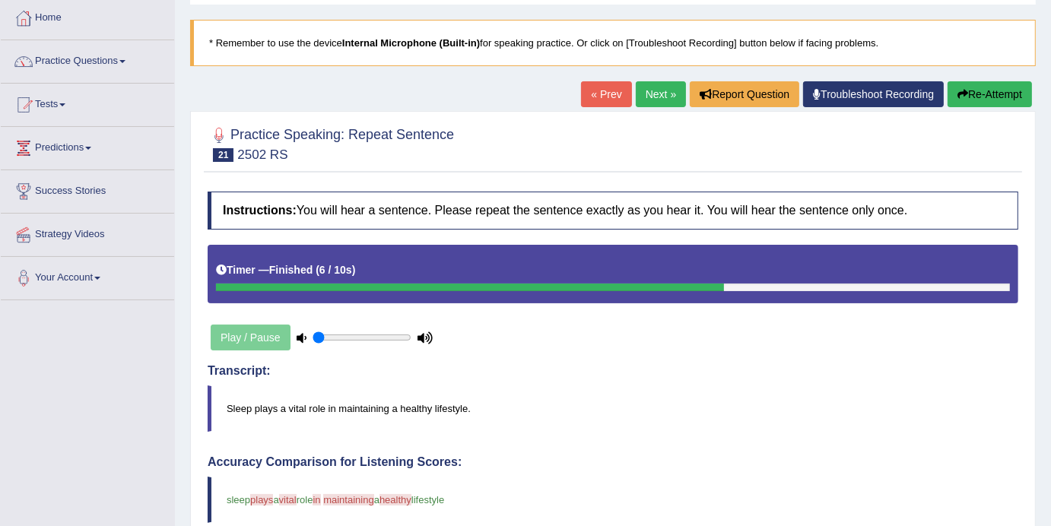
click at [649, 91] on link "Next »" at bounding box center [661, 94] width 50 height 26
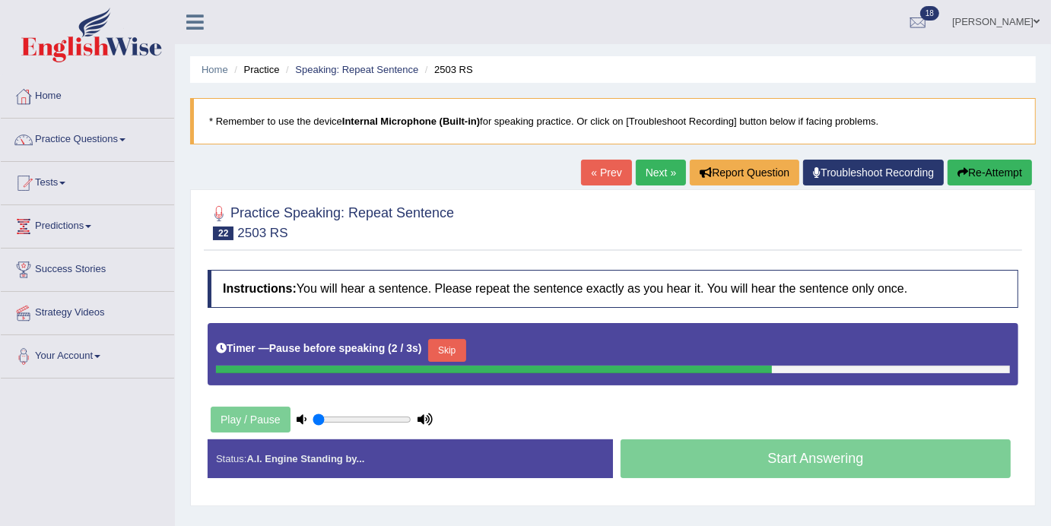
click at [640, 181] on link "Next »" at bounding box center [661, 173] width 50 height 26
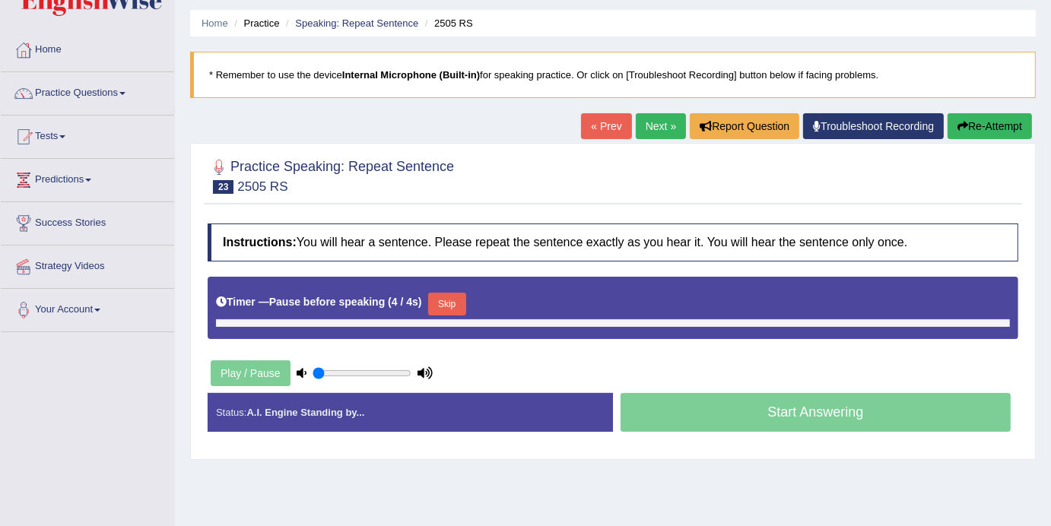
scroll to position [47, 0]
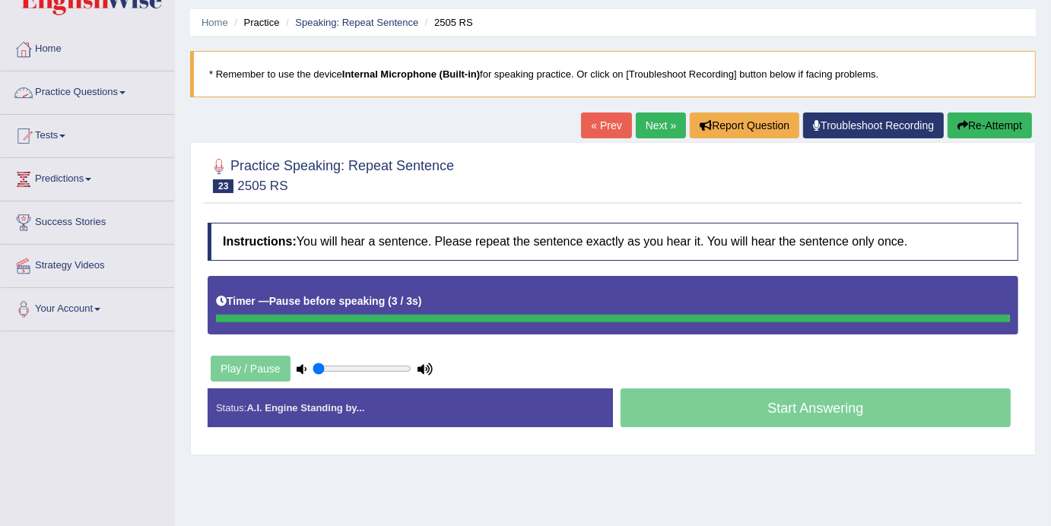
click at [125, 93] on span at bounding box center [122, 92] width 6 height 3
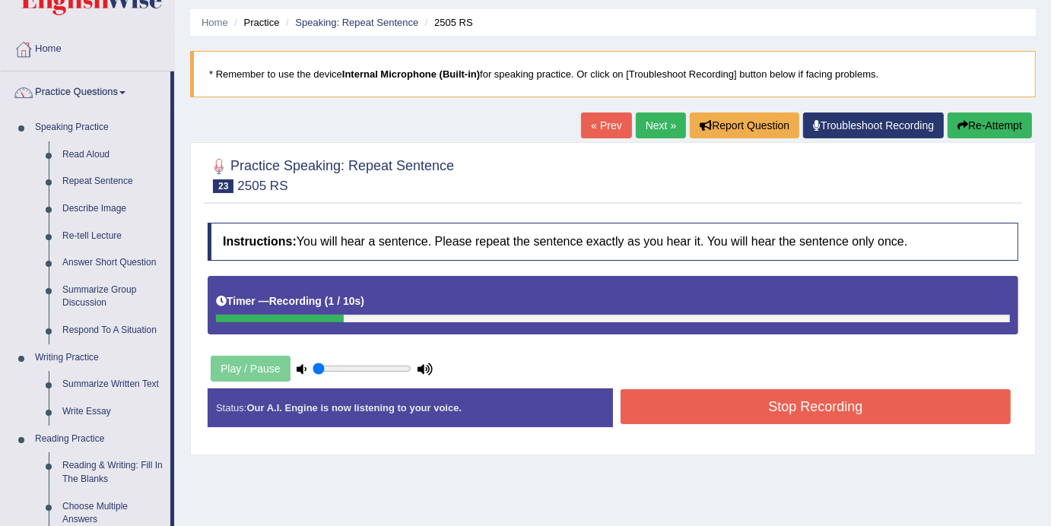
click at [655, 114] on link "Next »" at bounding box center [661, 126] width 50 height 26
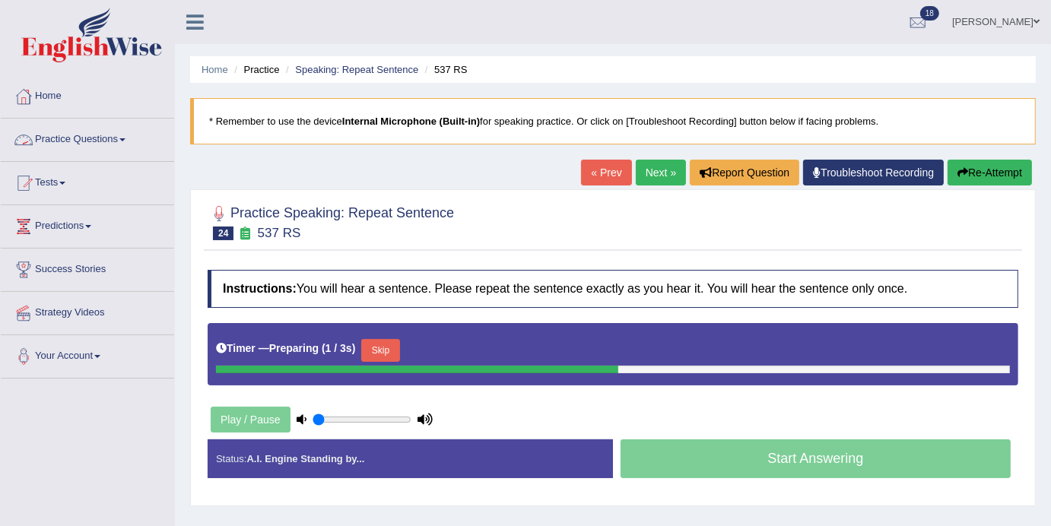
click at [139, 139] on link "Practice Questions" at bounding box center [87, 138] width 173 height 38
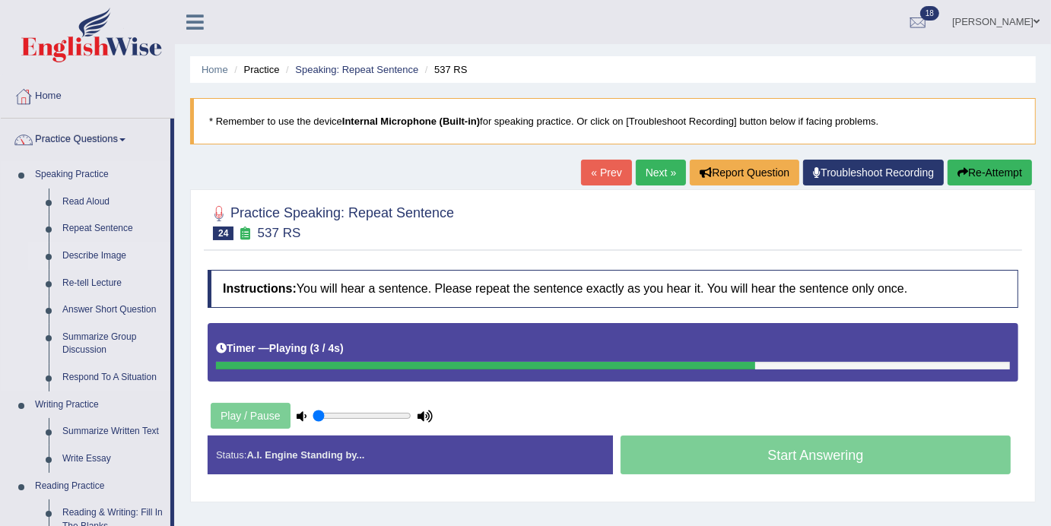
click at [90, 258] on link "Describe Image" at bounding box center [113, 256] width 115 height 27
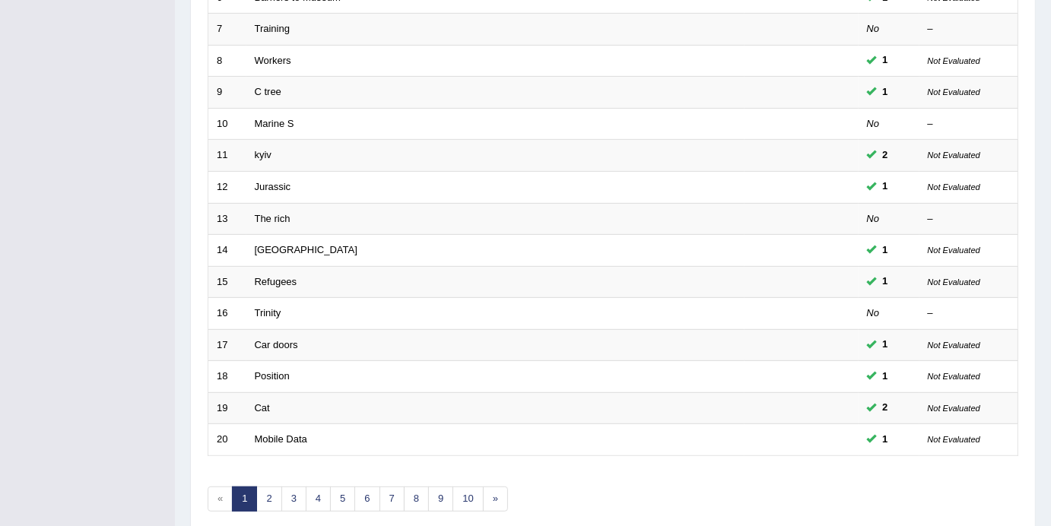
scroll to position [481, 0]
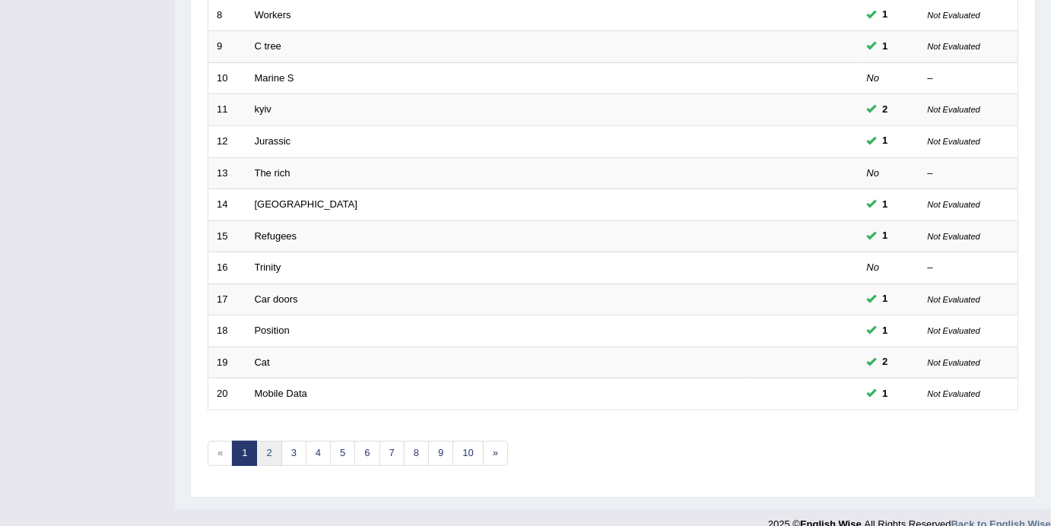
click at [268, 441] on link "2" at bounding box center [268, 453] width 25 height 25
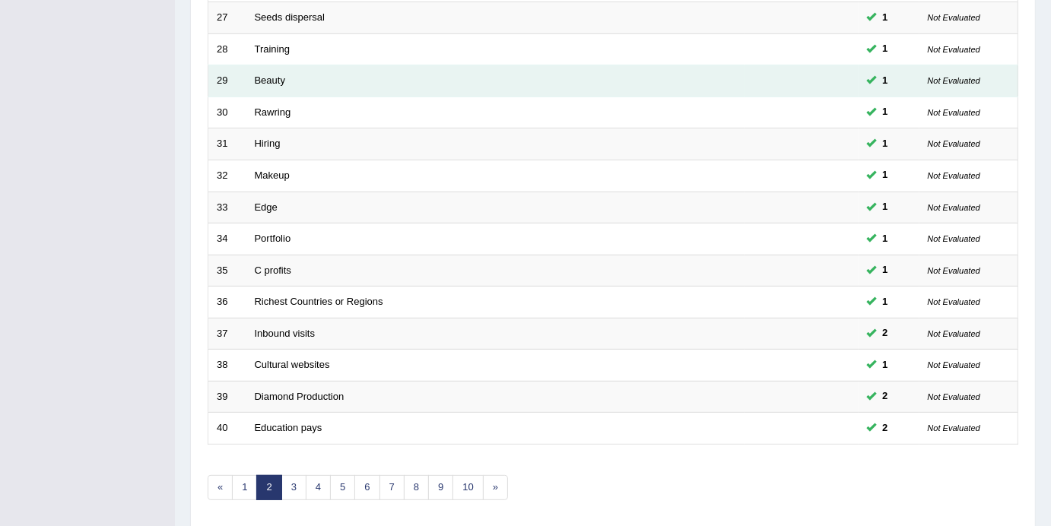
scroll to position [481, 0]
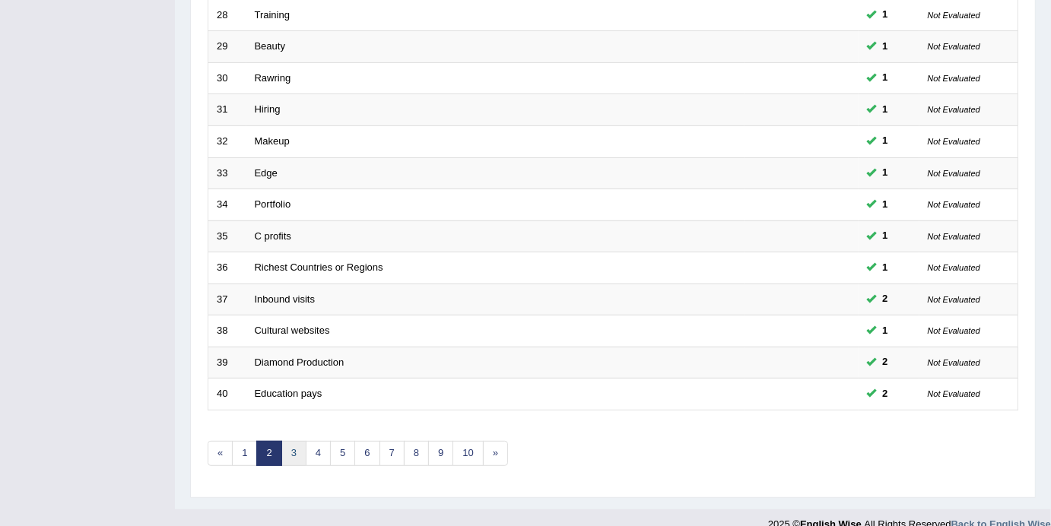
click at [284, 441] on link "3" at bounding box center [293, 453] width 25 height 25
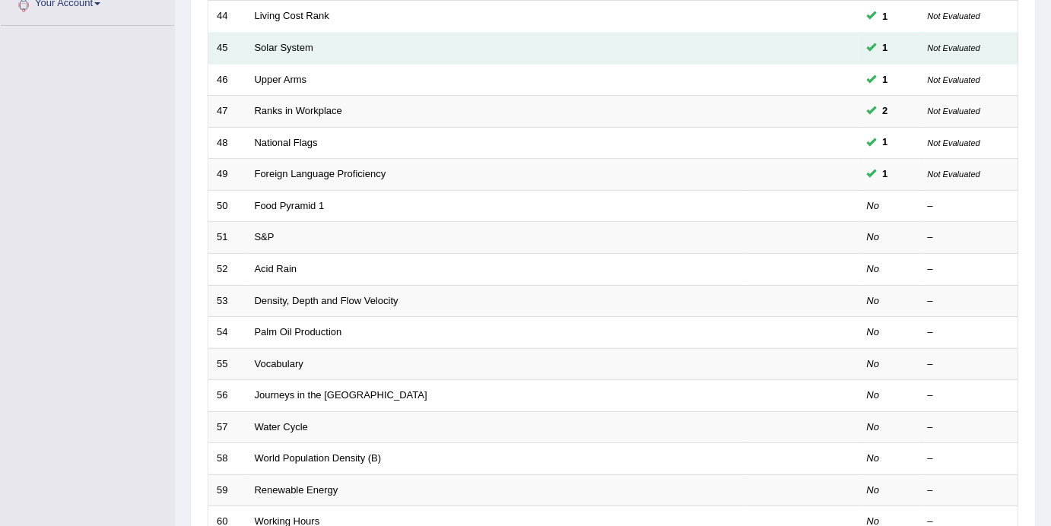
scroll to position [355, 0]
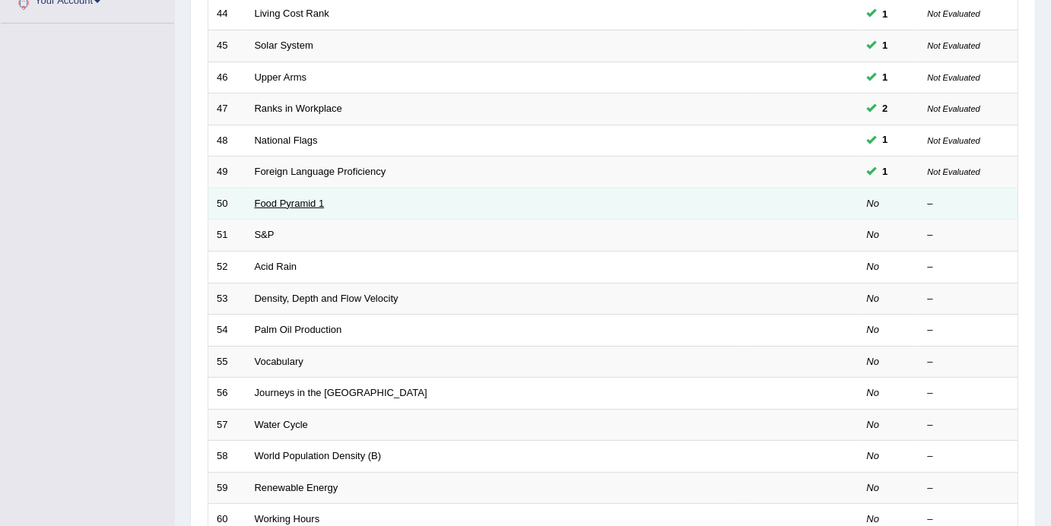
click at [264, 198] on link "Food Pyramid 1" at bounding box center [290, 203] width 70 height 11
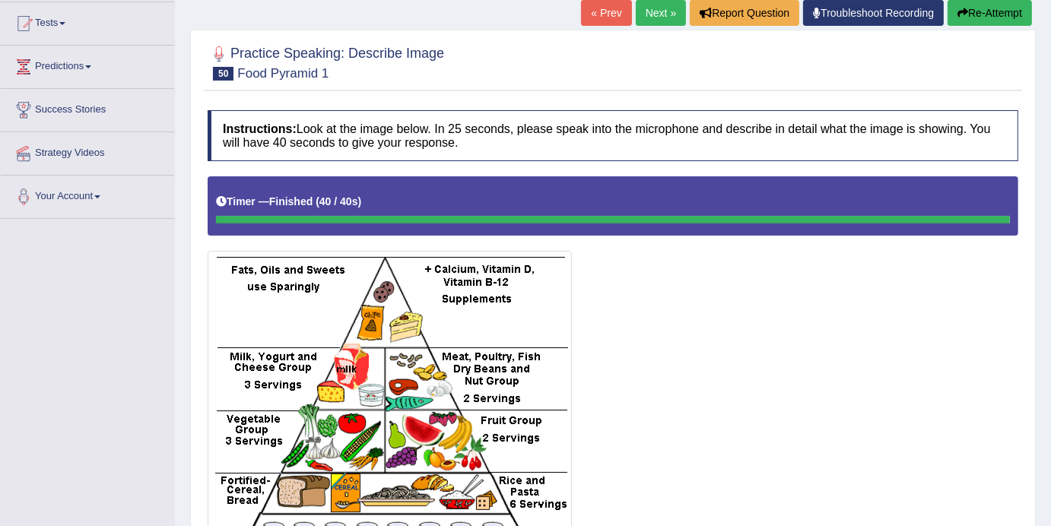
scroll to position [93, 0]
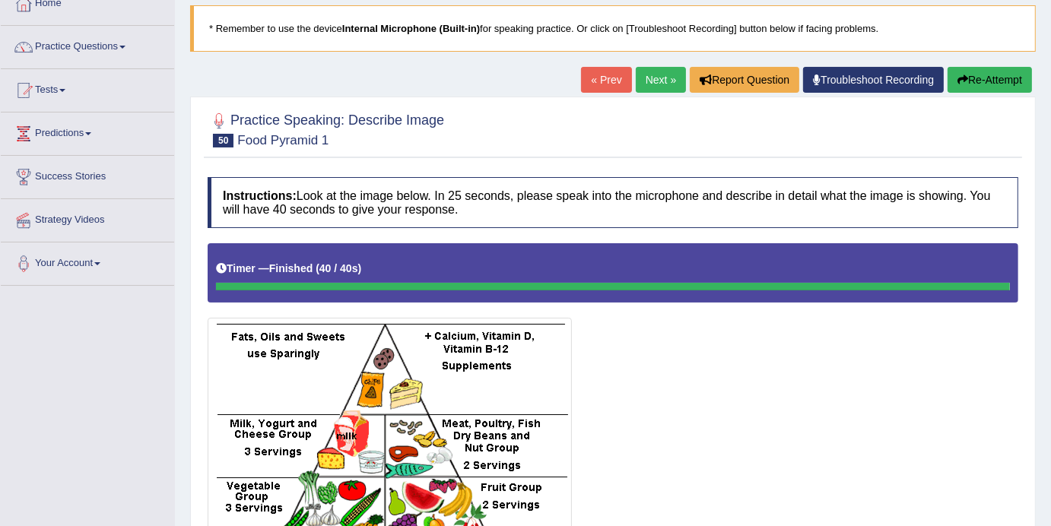
click at [661, 84] on link "Next »" at bounding box center [661, 80] width 50 height 26
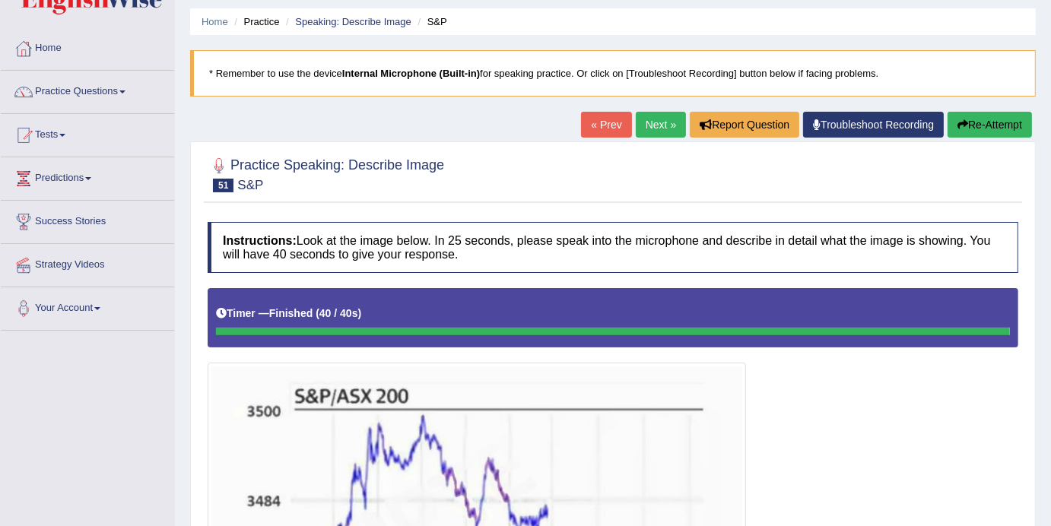
scroll to position [46, 0]
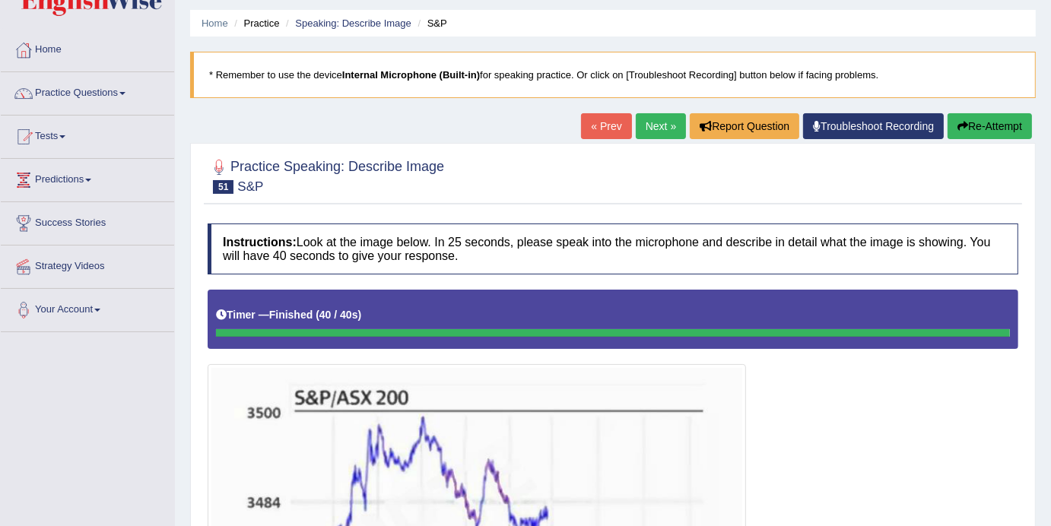
click at [657, 132] on link "Next »" at bounding box center [661, 126] width 50 height 26
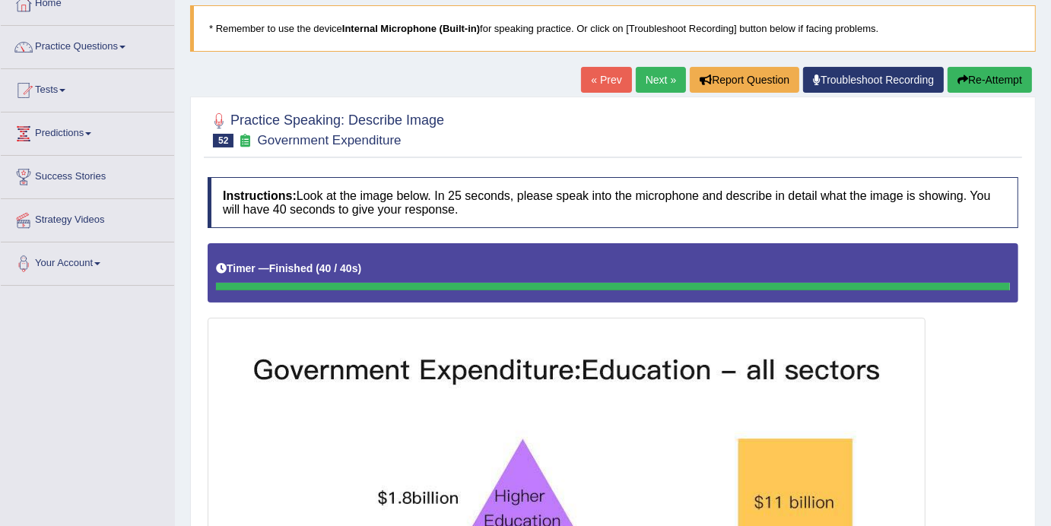
scroll to position [94, 0]
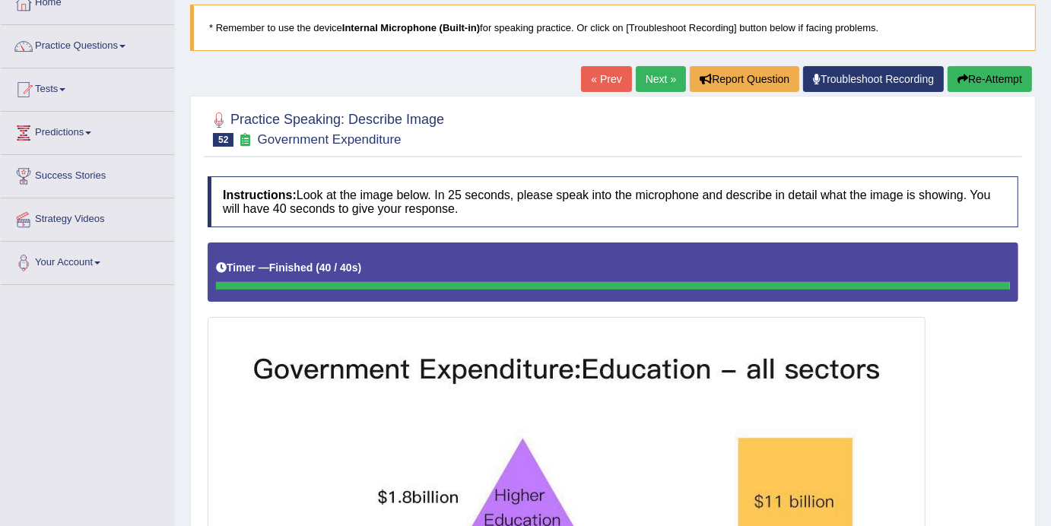
click at [657, 84] on link "Next »" at bounding box center [661, 79] width 50 height 26
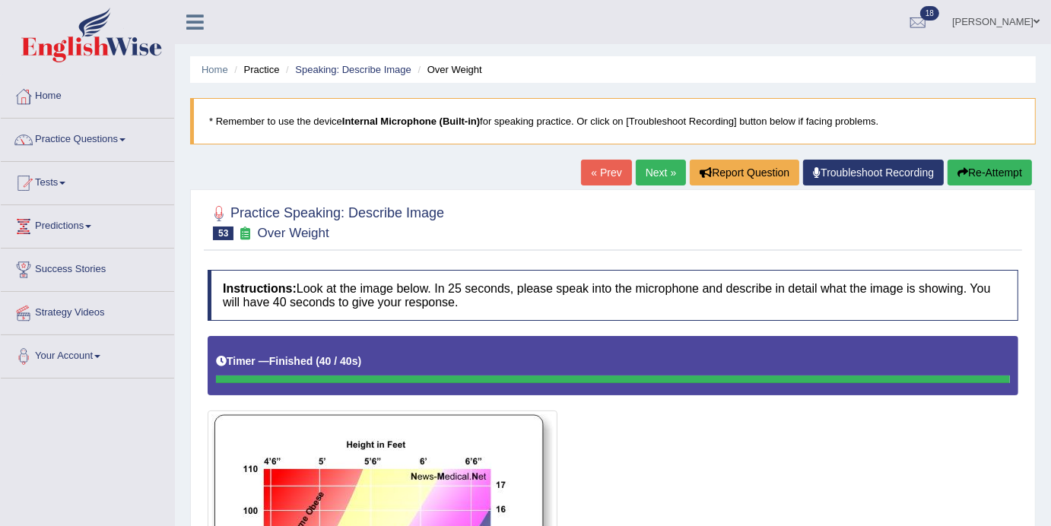
click at [643, 172] on link "Next »" at bounding box center [661, 173] width 50 height 26
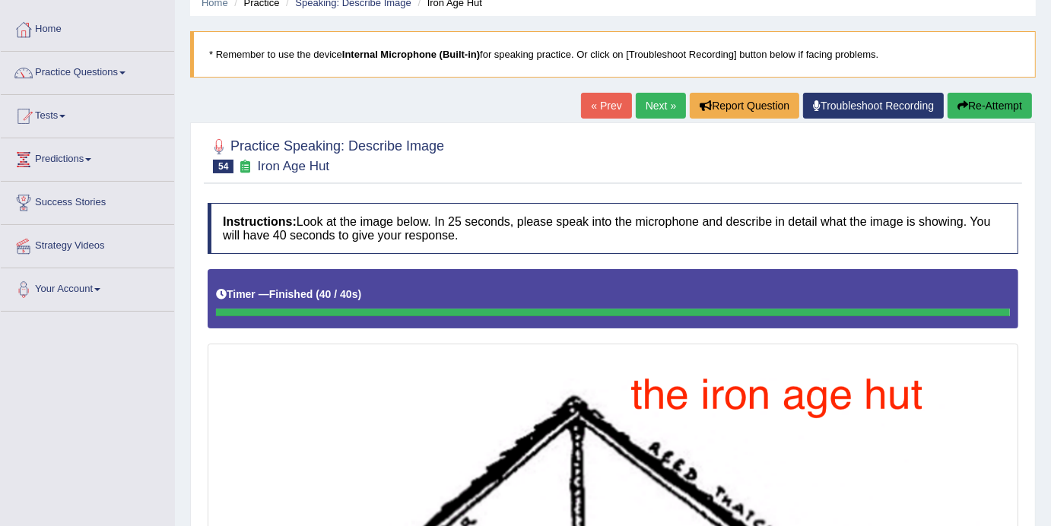
scroll to position [27, 0]
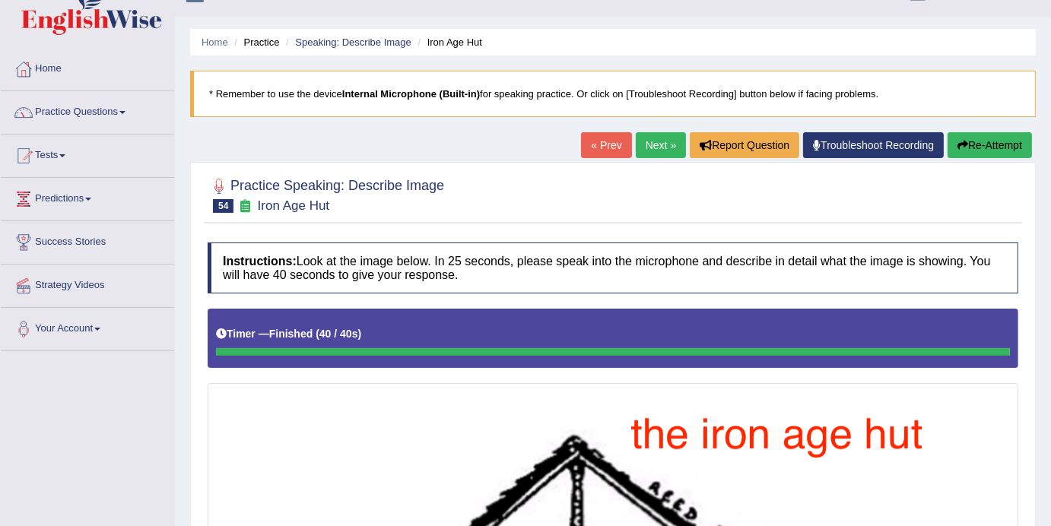
click at [642, 149] on link "Next »" at bounding box center [661, 145] width 50 height 26
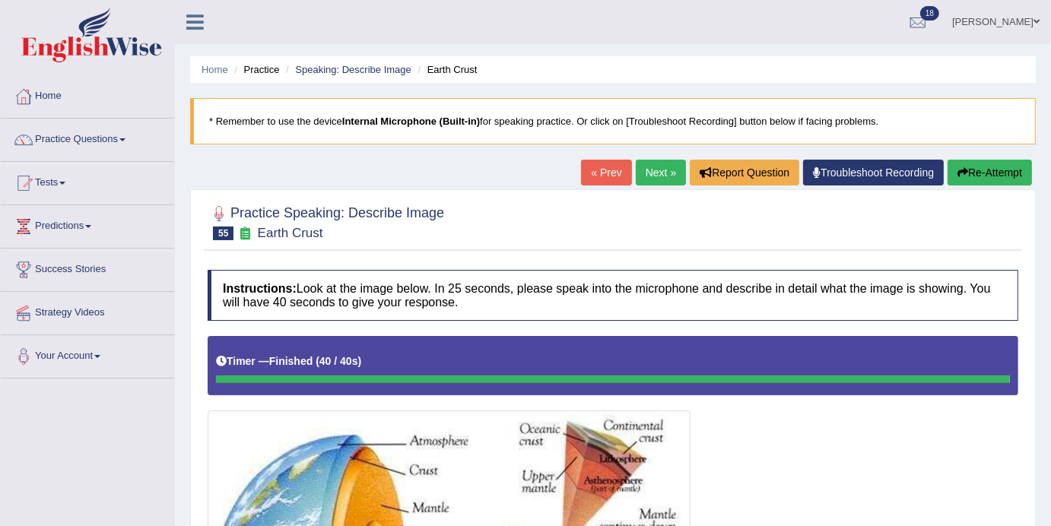
click at [643, 181] on link "Next »" at bounding box center [661, 173] width 50 height 26
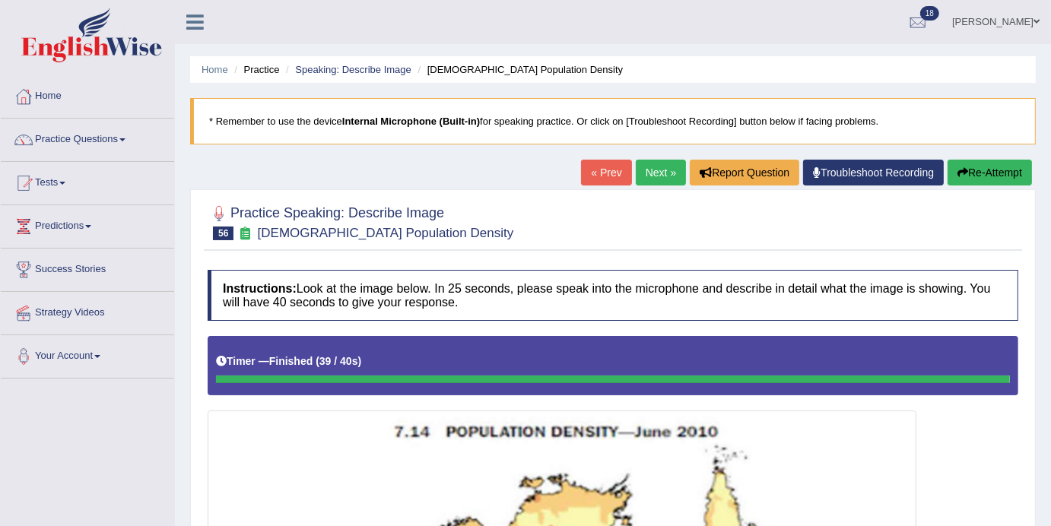
click at [657, 173] on link "Next »" at bounding box center [661, 173] width 50 height 26
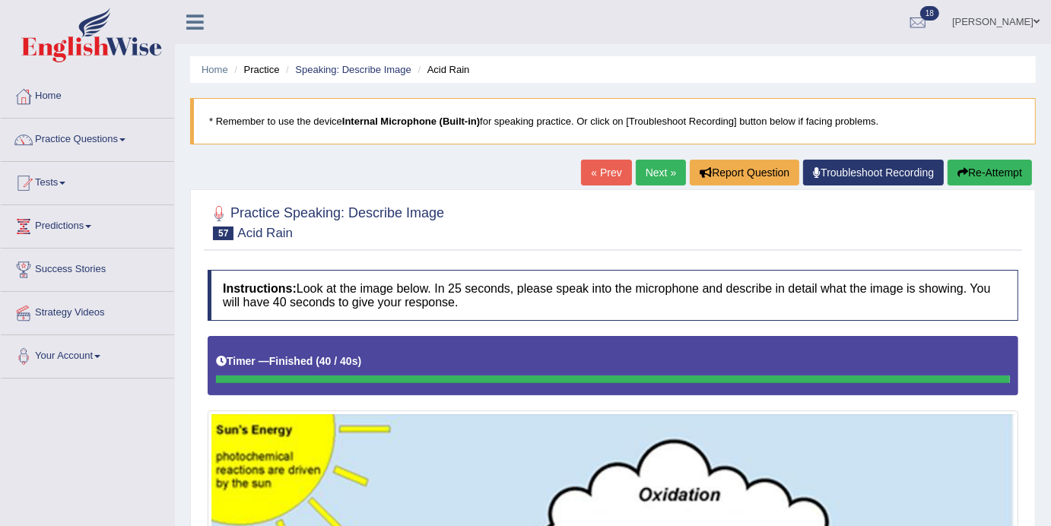
click at [651, 177] on link "Next »" at bounding box center [661, 173] width 50 height 26
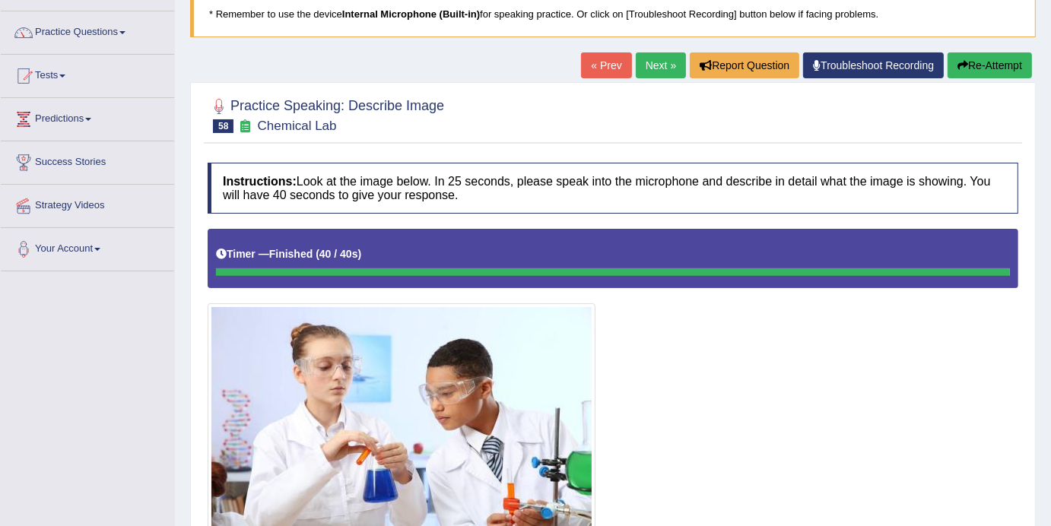
scroll to position [106, 0]
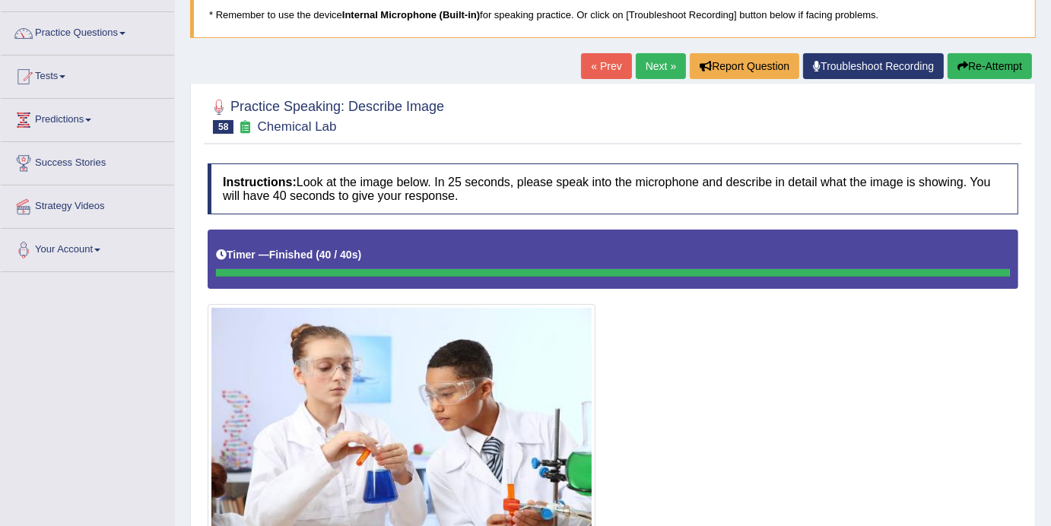
click at [667, 76] on link "Next »" at bounding box center [661, 66] width 50 height 26
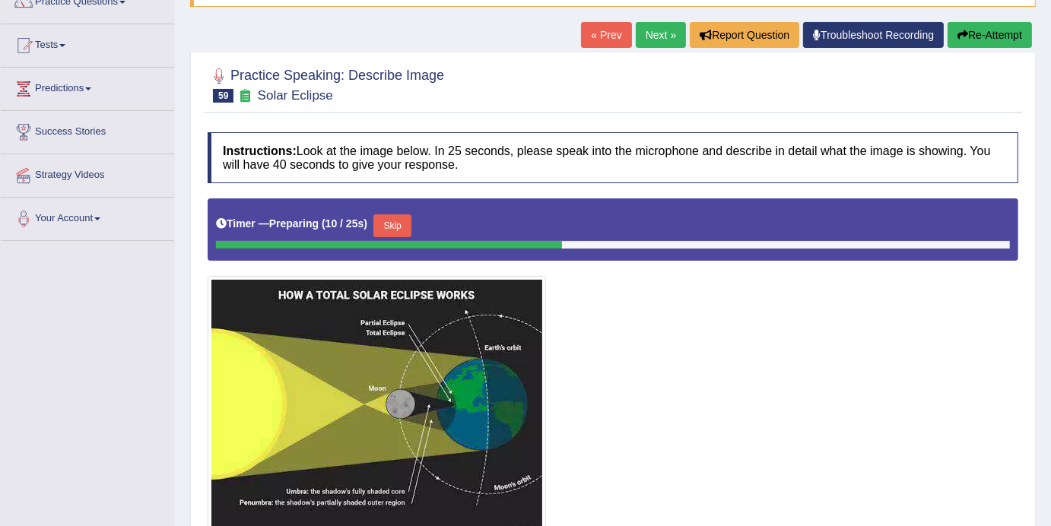
scroll to position [133, 0]
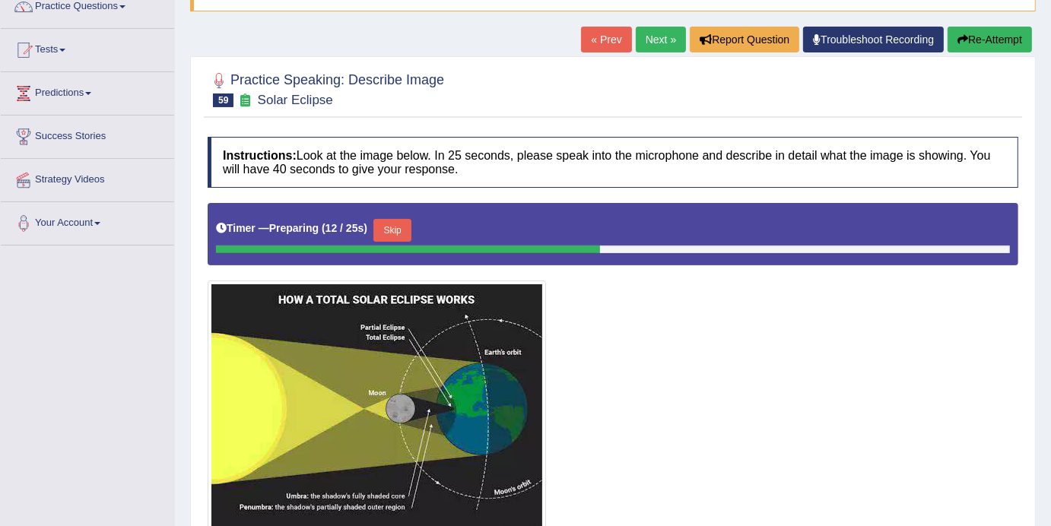
click at [650, 37] on link "Next »" at bounding box center [661, 40] width 50 height 26
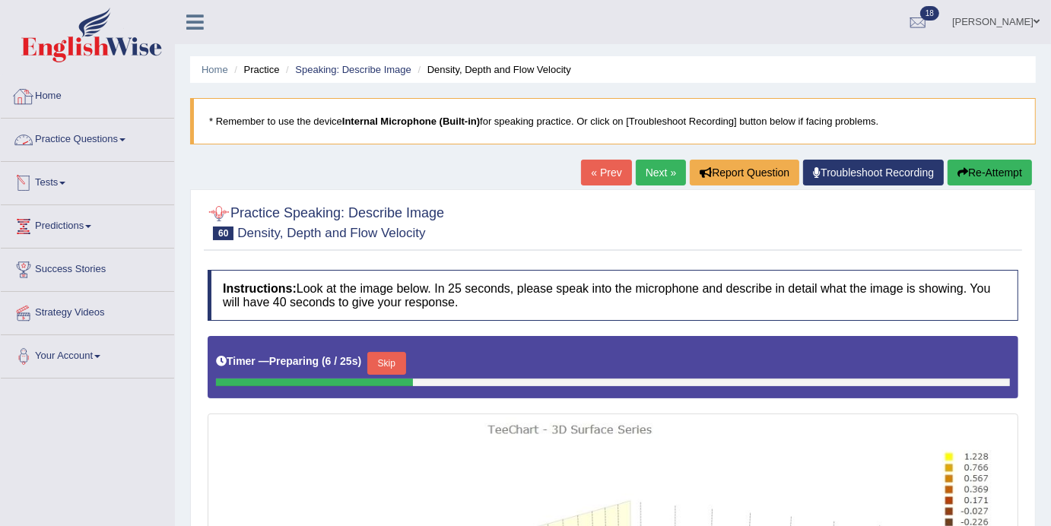
click at [135, 138] on link "Practice Questions" at bounding box center [87, 138] width 173 height 38
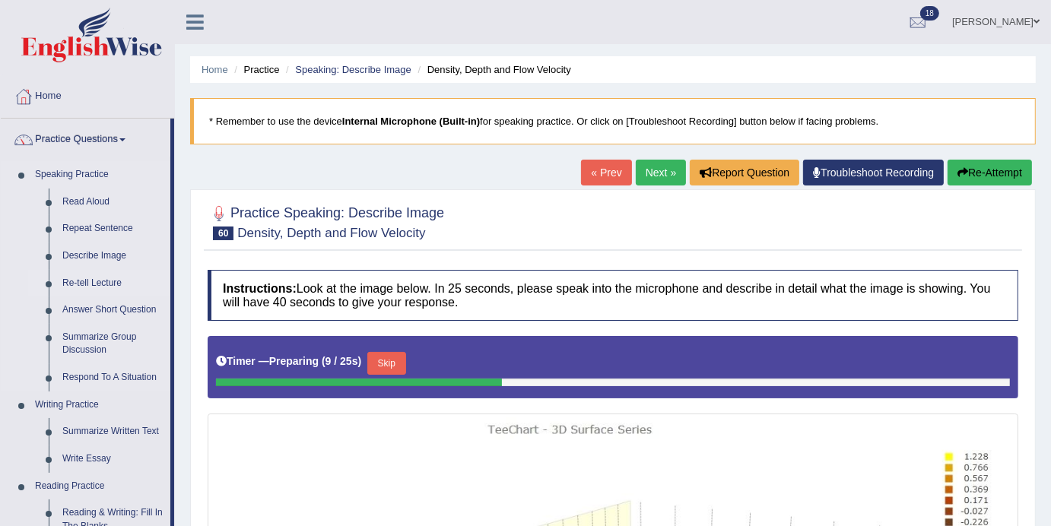
click at [84, 283] on link "Re-tell Lecture" at bounding box center [113, 283] width 115 height 27
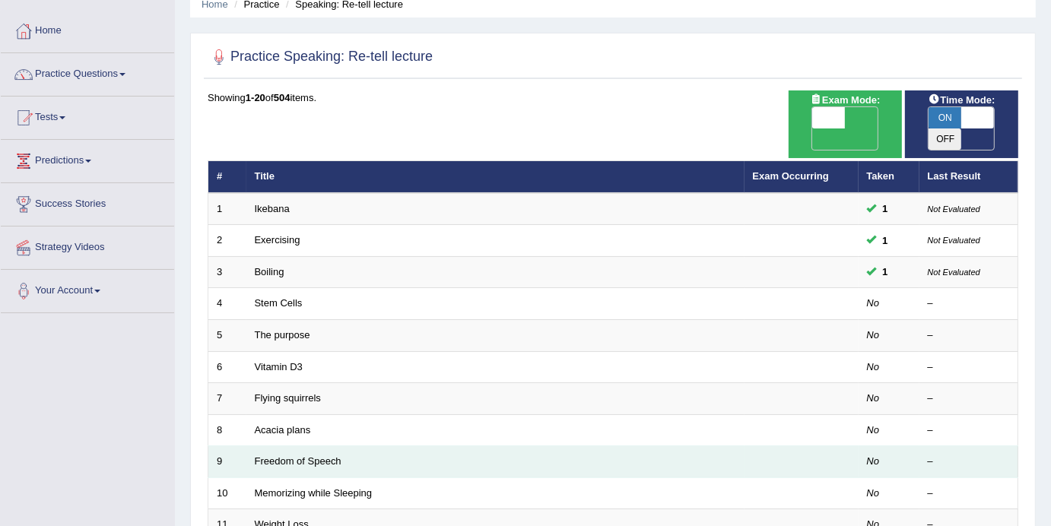
scroll to position [71, 0]
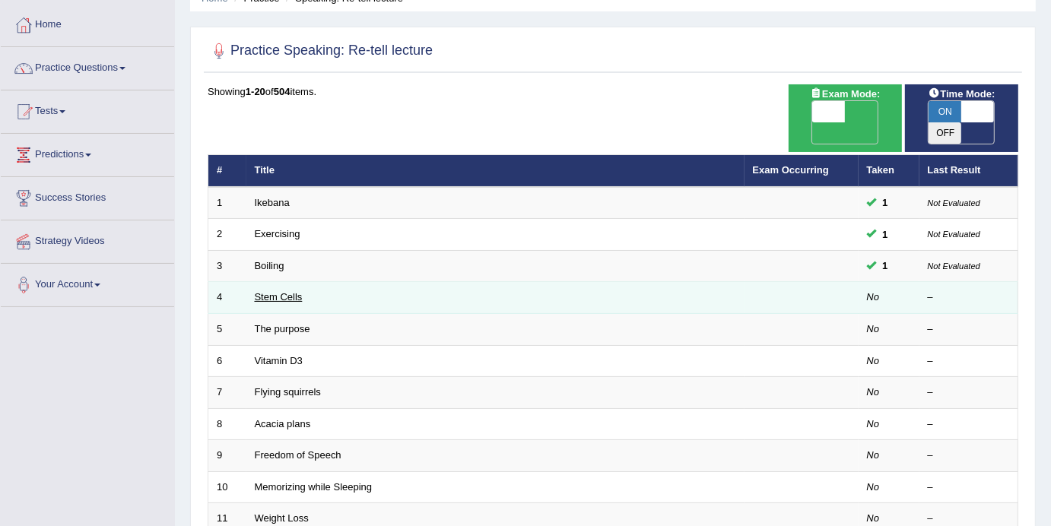
click at [275, 291] on link "Stem Cells" at bounding box center [279, 296] width 48 height 11
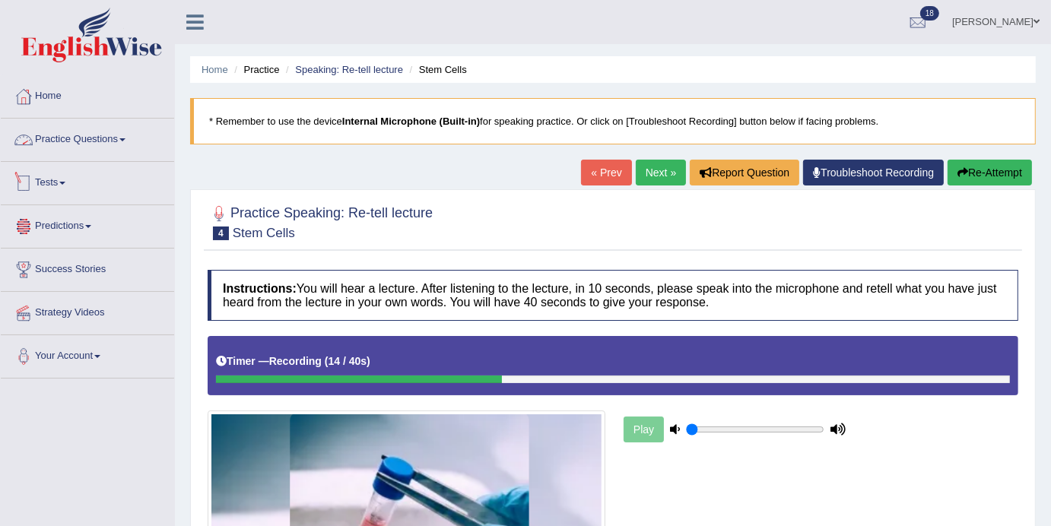
click at [125, 138] on span at bounding box center [122, 139] width 6 height 3
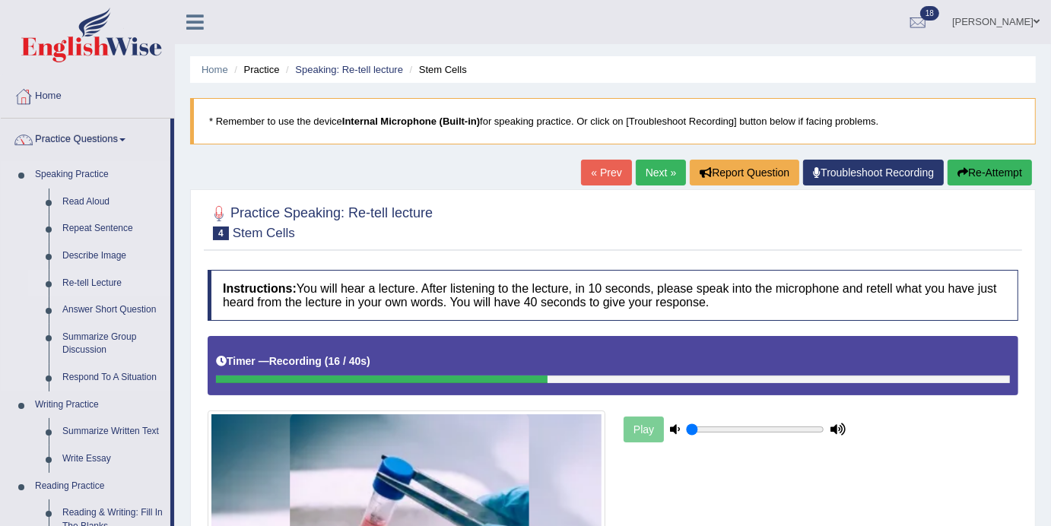
click at [87, 285] on link "Re-tell Lecture" at bounding box center [113, 283] width 115 height 27
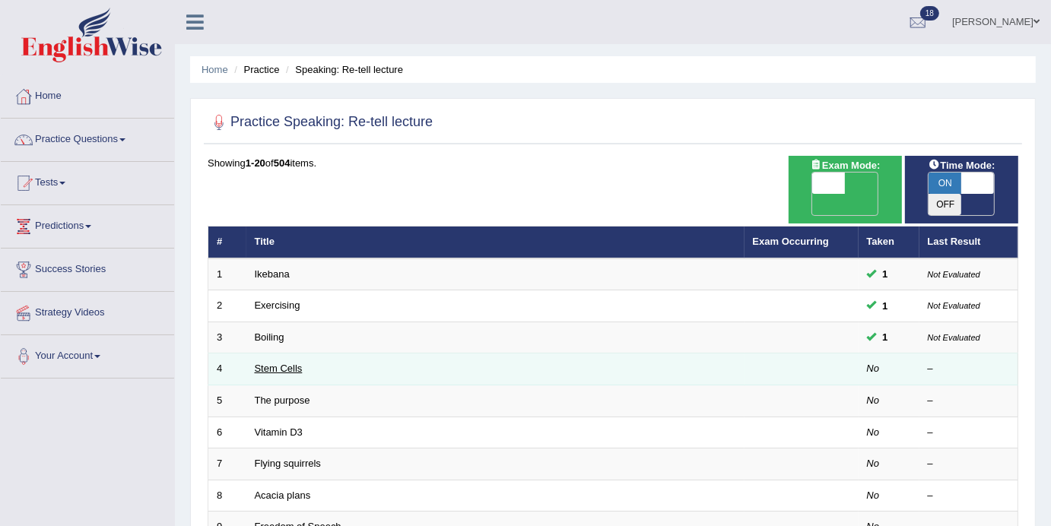
click at [279, 363] on link "Stem Cells" at bounding box center [279, 368] width 48 height 11
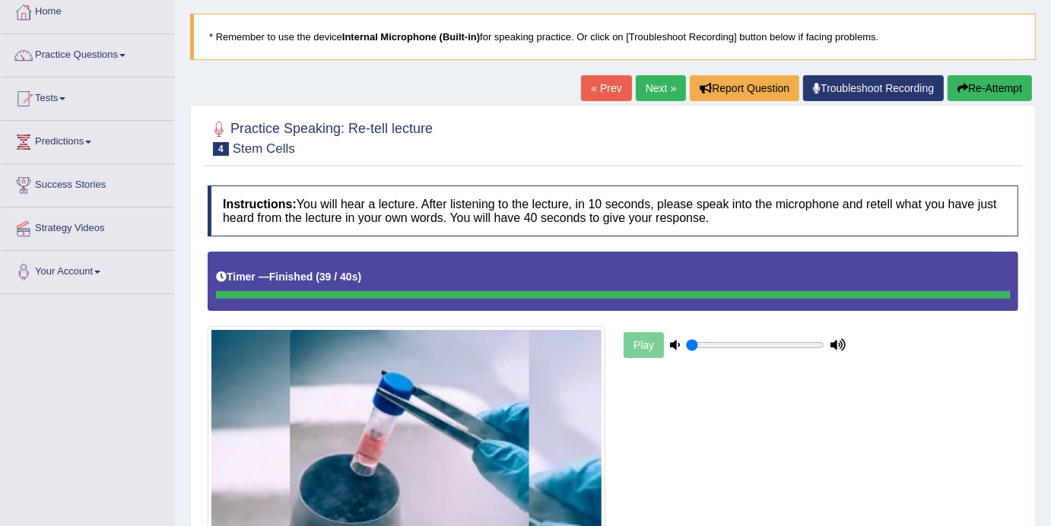
scroll to position [94, 0]
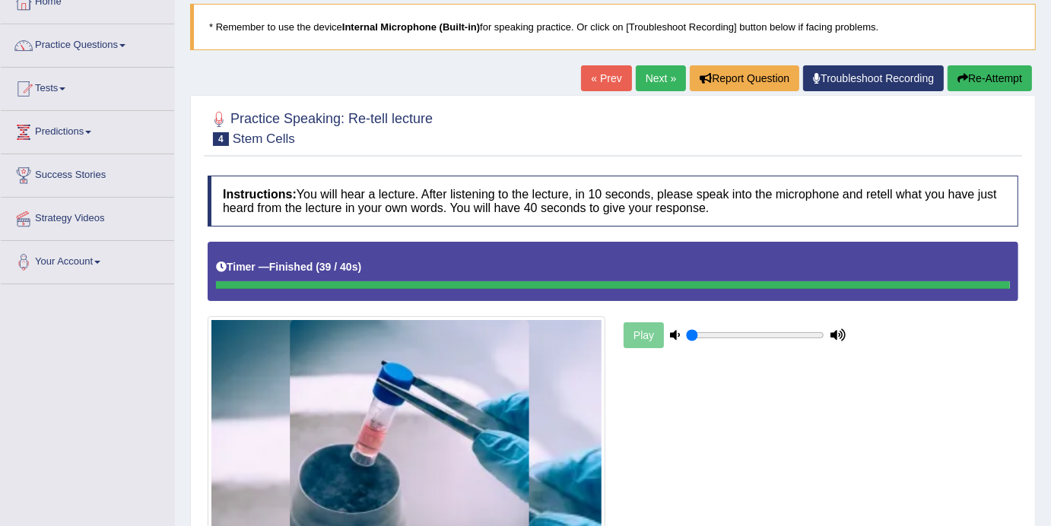
click at [650, 85] on link "Next »" at bounding box center [661, 78] width 50 height 26
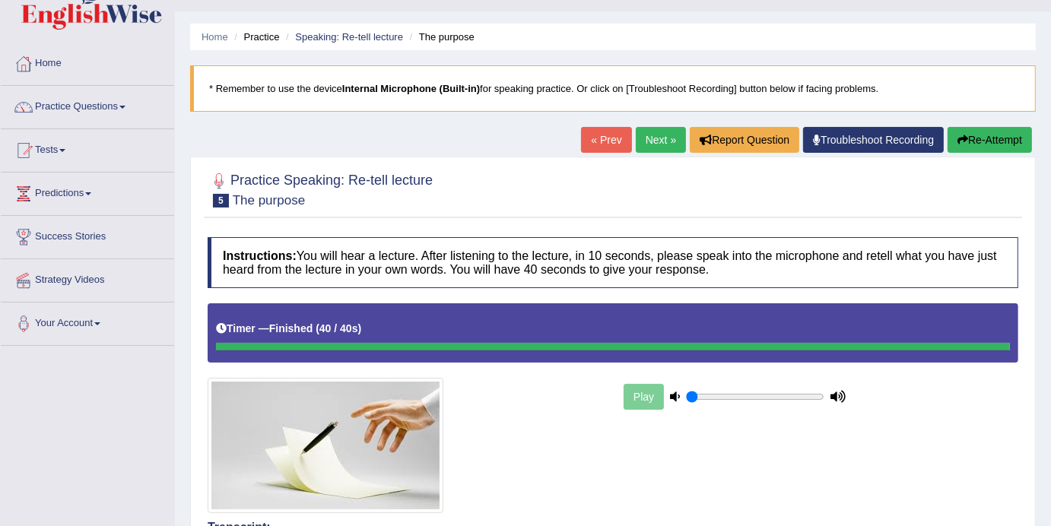
scroll to position [43, 0]
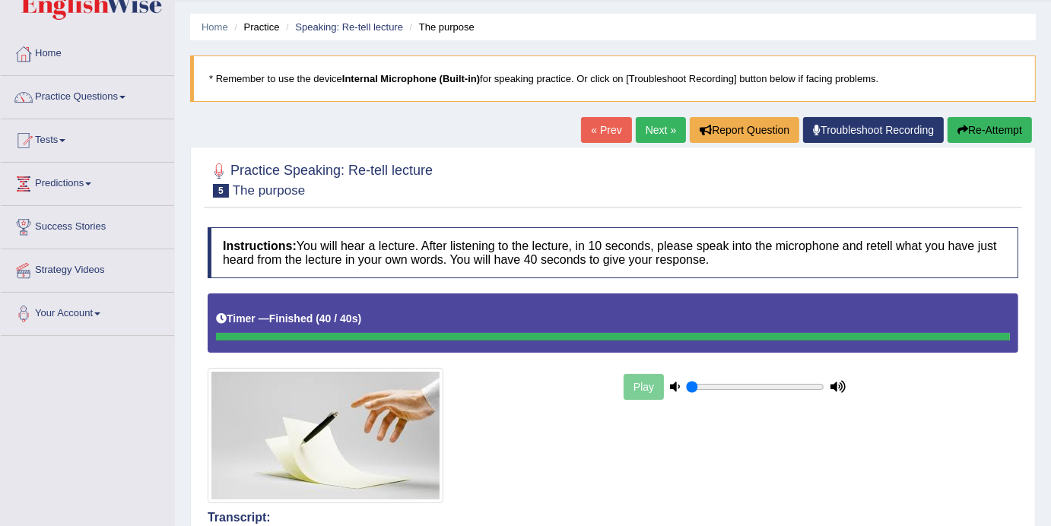
click at [652, 121] on link "Next »" at bounding box center [661, 130] width 50 height 26
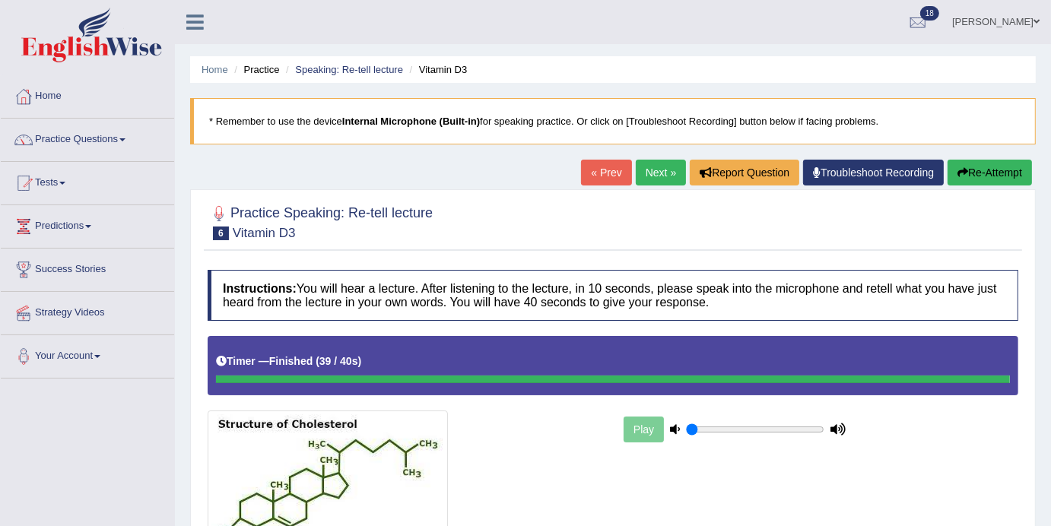
click at [646, 167] on link "Next »" at bounding box center [661, 173] width 50 height 26
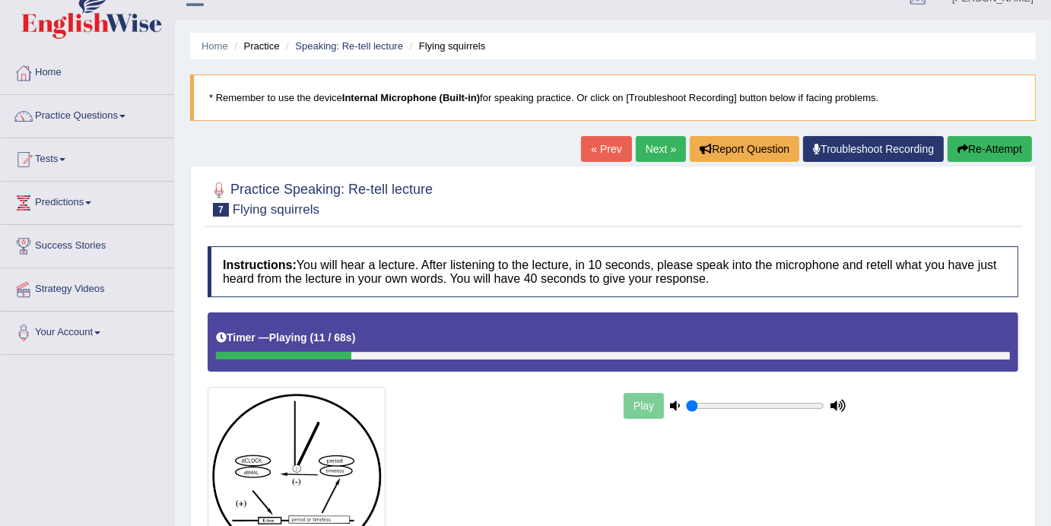
scroll to position [17, 0]
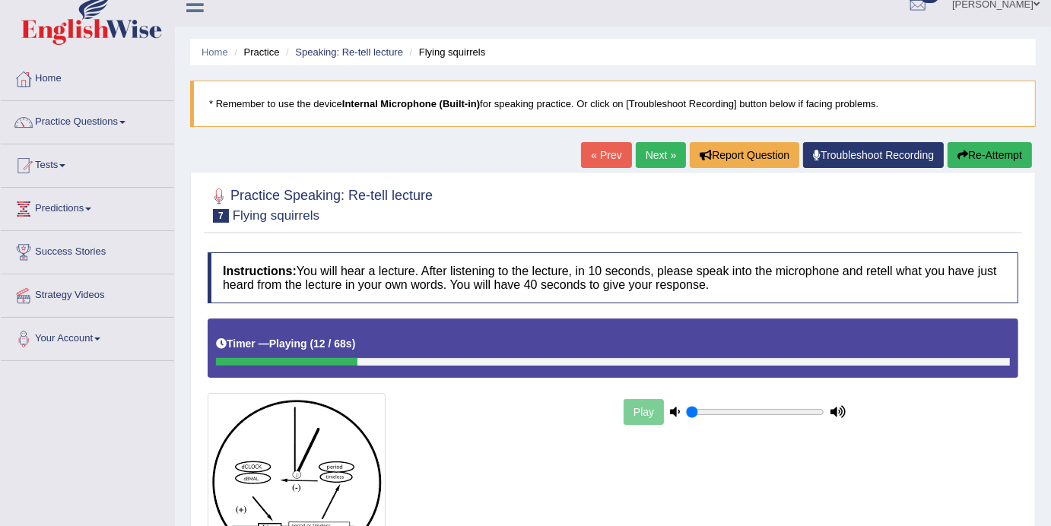
click at [654, 157] on link "Next »" at bounding box center [661, 155] width 50 height 26
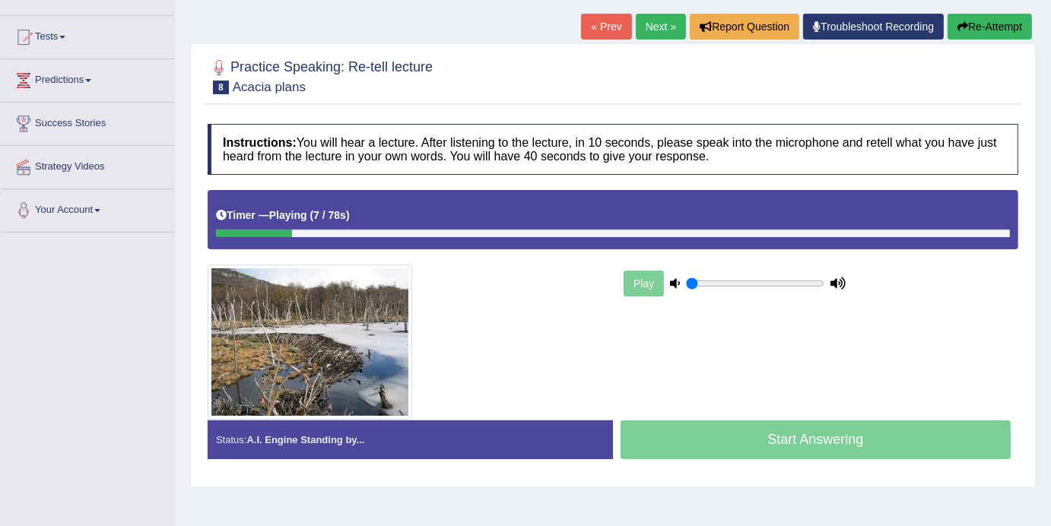
scroll to position [127, 0]
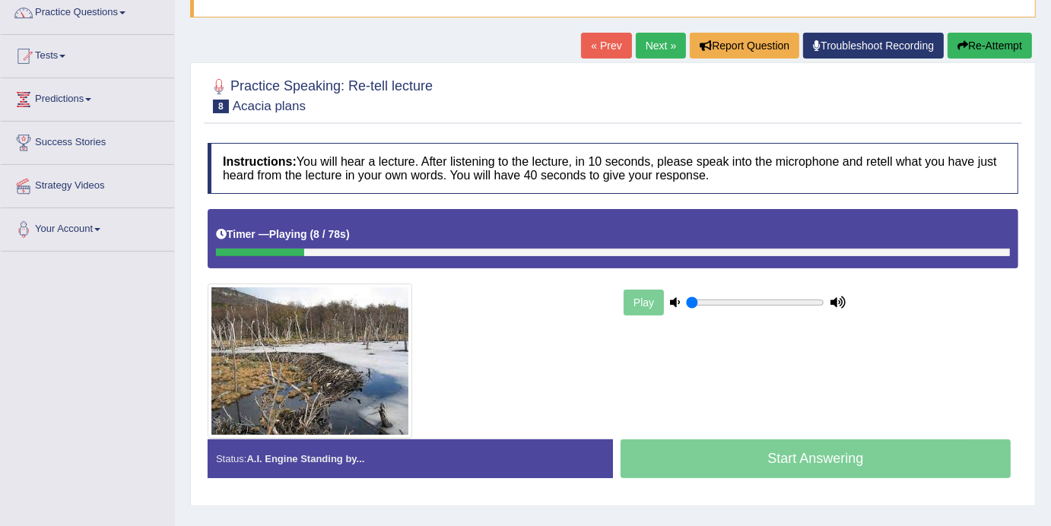
click at [653, 43] on link "Next »" at bounding box center [661, 46] width 50 height 26
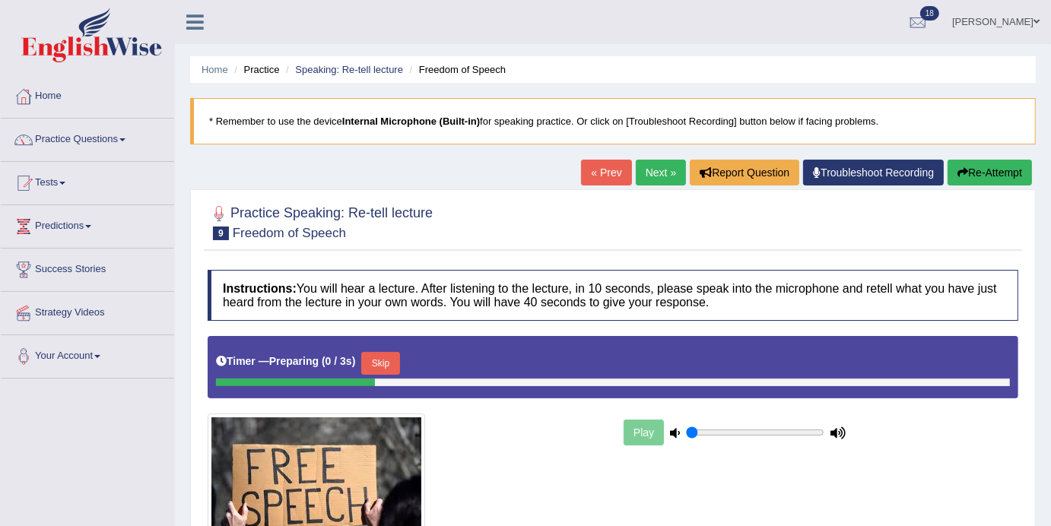
scroll to position [271, 0]
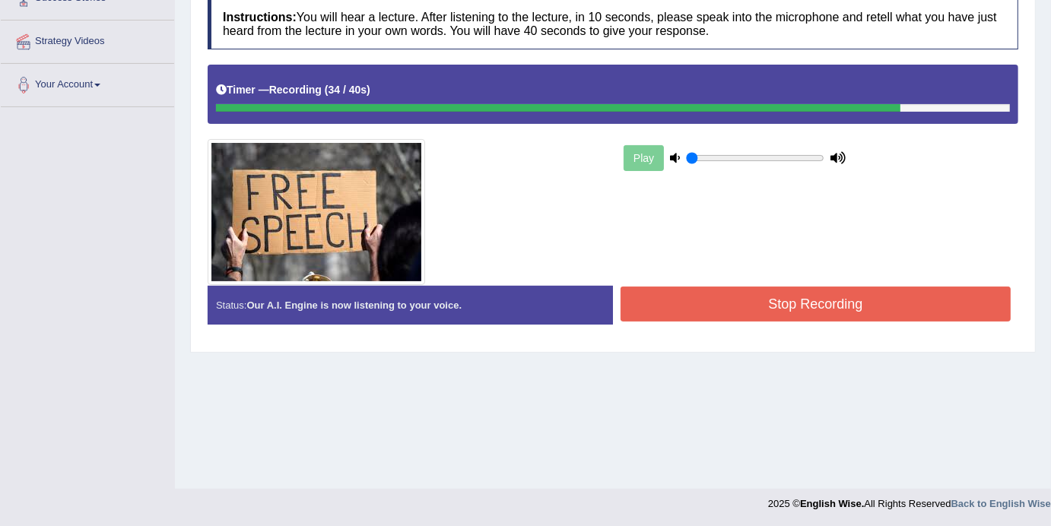
click at [880, 311] on button "Stop Recording" at bounding box center [815, 304] width 390 height 35
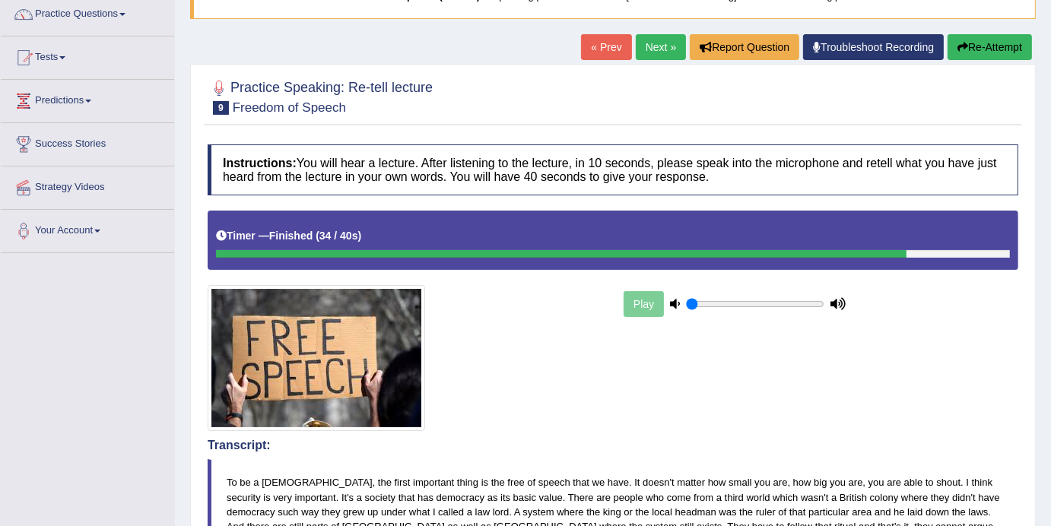
scroll to position [128, 0]
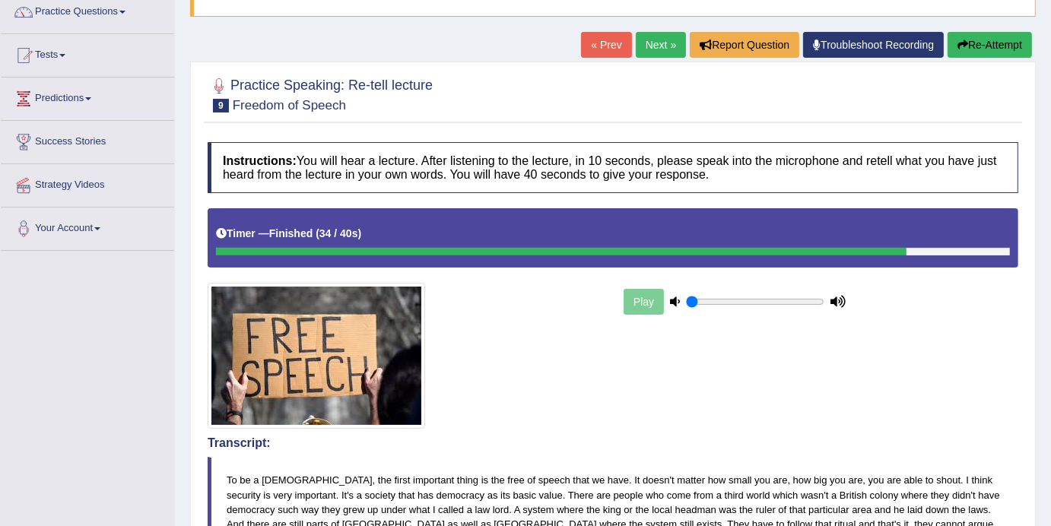
click at [648, 39] on link "Next »" at bounding box center [661, 45] width 50 height 26
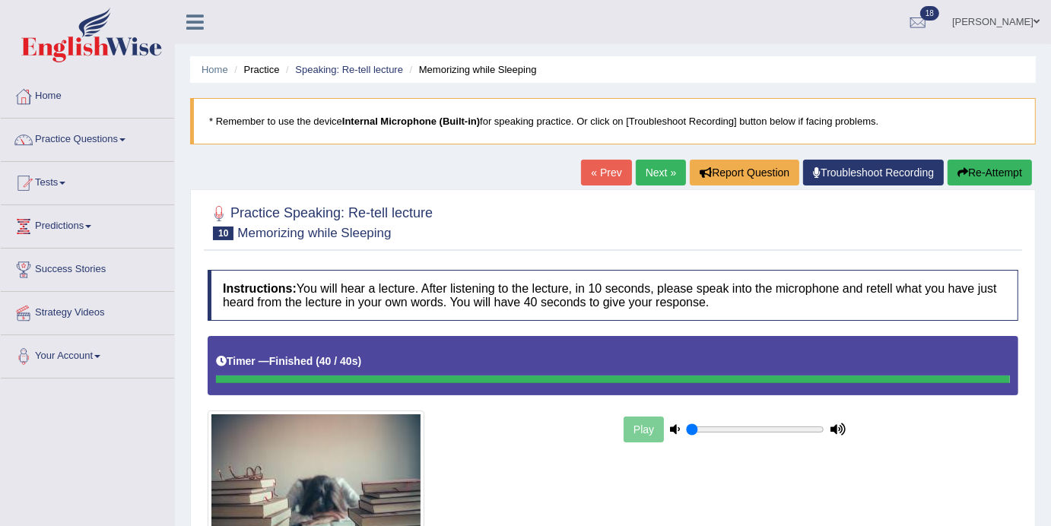
click at [647, 181] on link "Next »" at bounding box center [661, 173] width 50 height 26
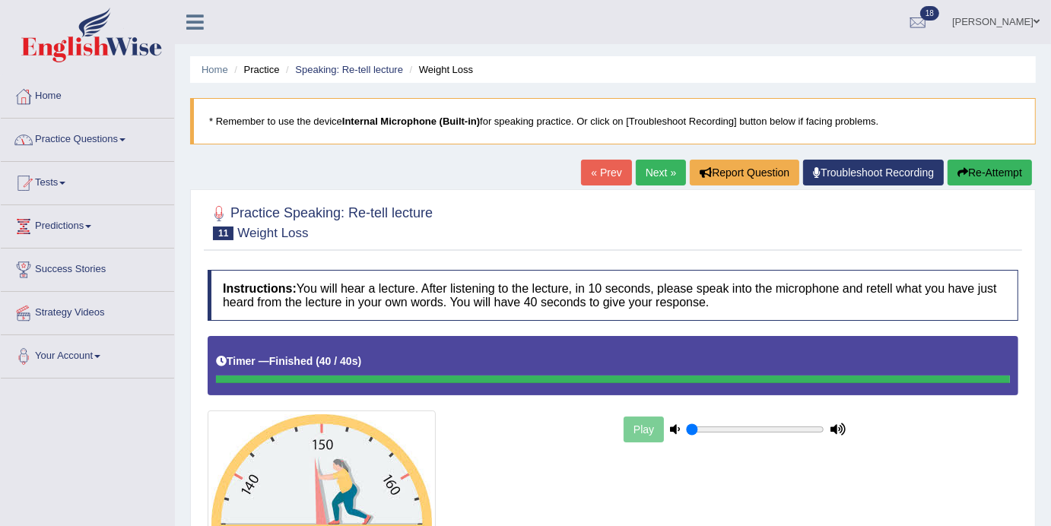
click at [647, 175] on link "Next »" at bounding box center [661, 173] width 50 height 26
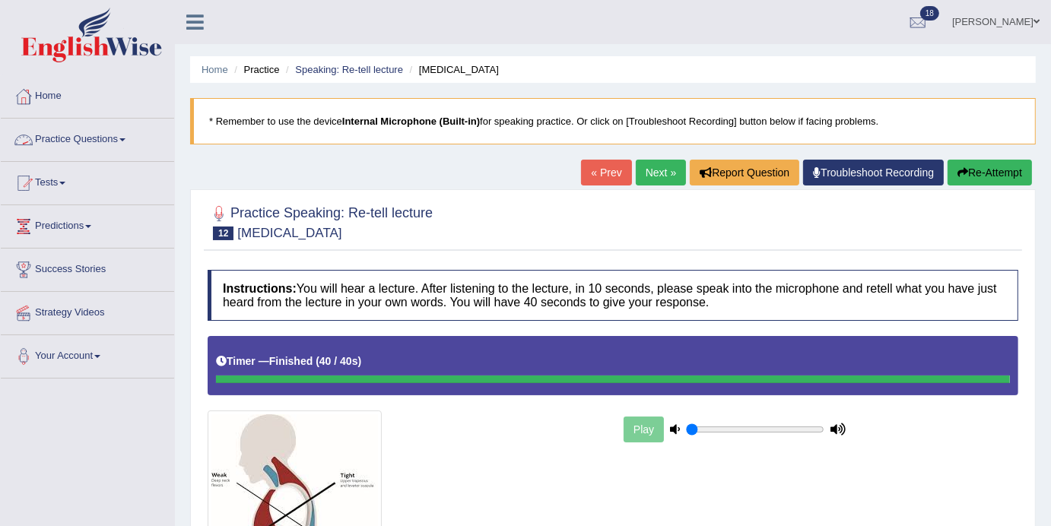
click at [131, 143] on link "Practice Questions" at bounding box center [87, 138] width 173 height 38
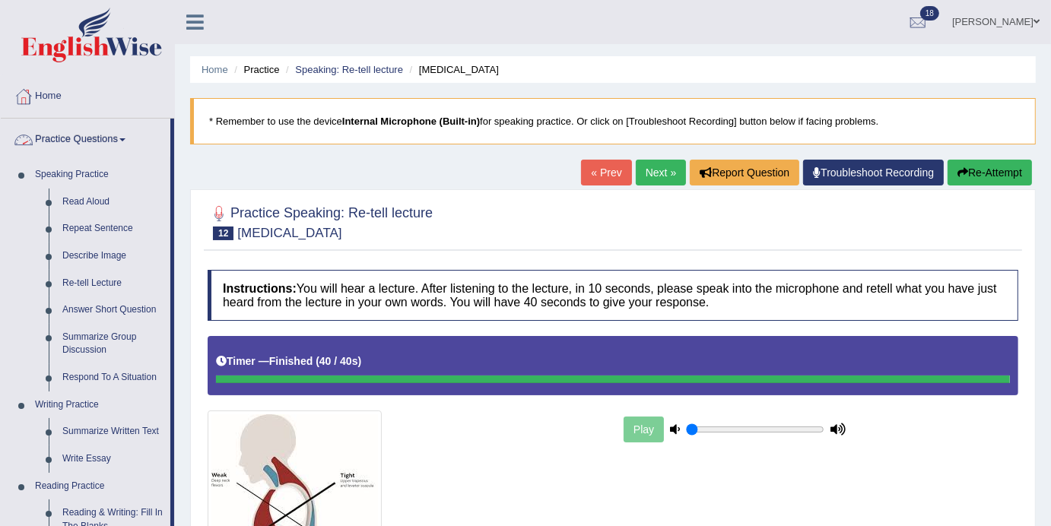
click at [132, 136] on link "Practice Questions" at bounding box center [86, 138] width 170 height 38
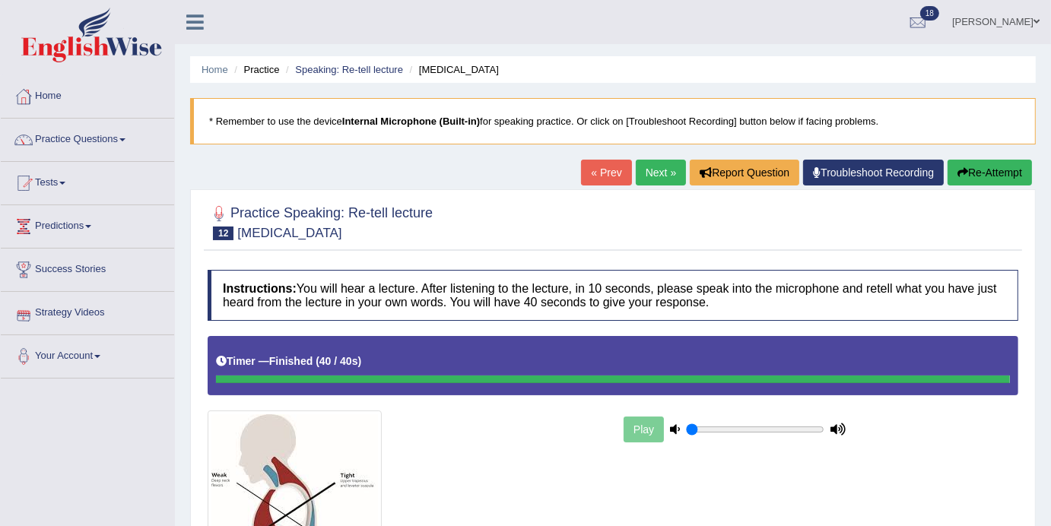
click at [65, 183] on span at bounding box center [62, 183] width 6 height 3
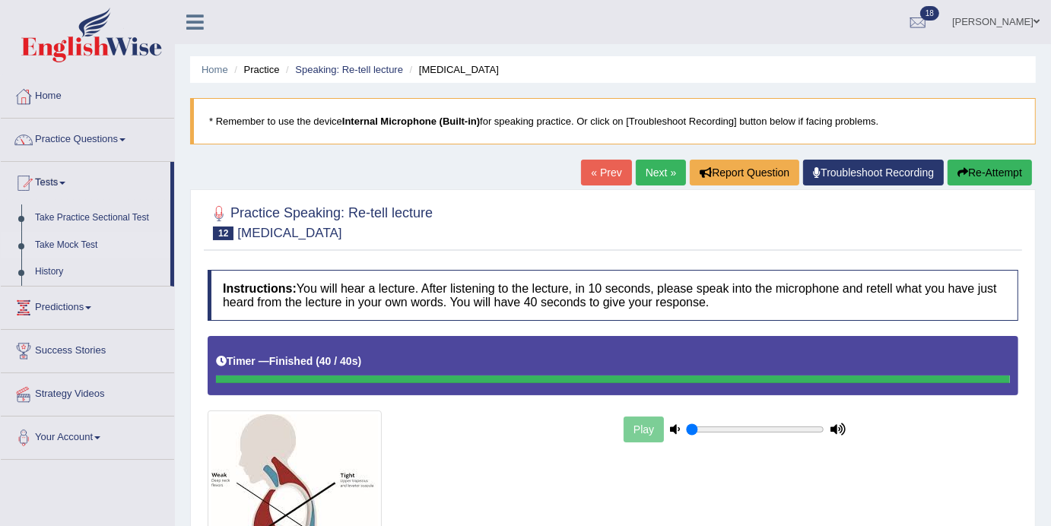
click at [73, 243] on link "Take Mock Test" at bounding box center [99, 245] width 142 height 27
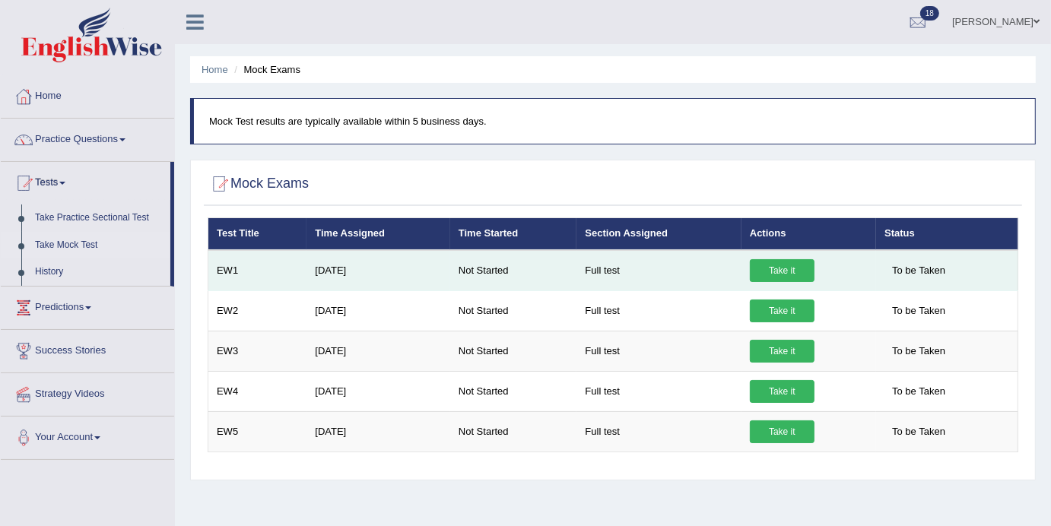
click at [786, 265] on link "Take it" at bounding box center [782, 270] width 65 height 23
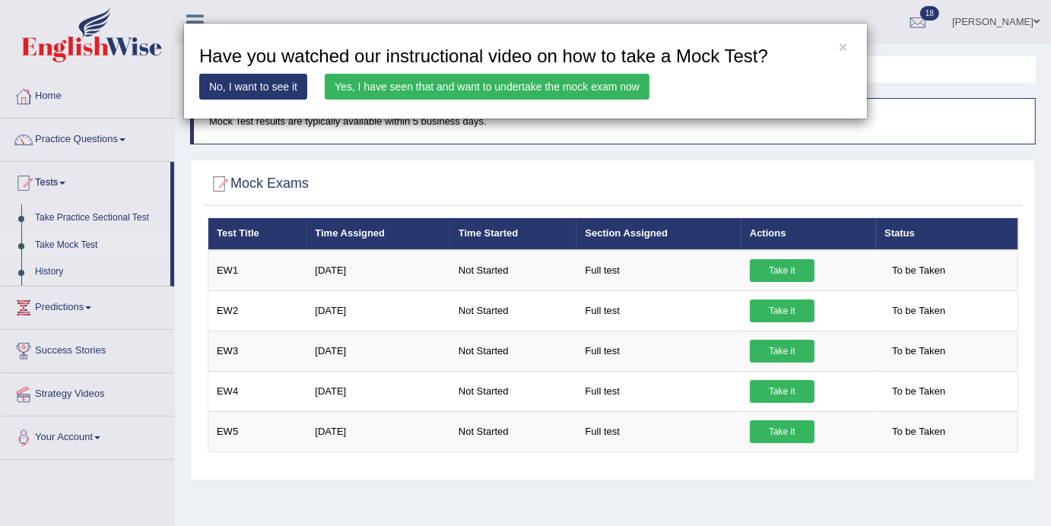
click at [268, 89] on link "No, I want to see it" at bounding box center [253, 87] width 108 height 26
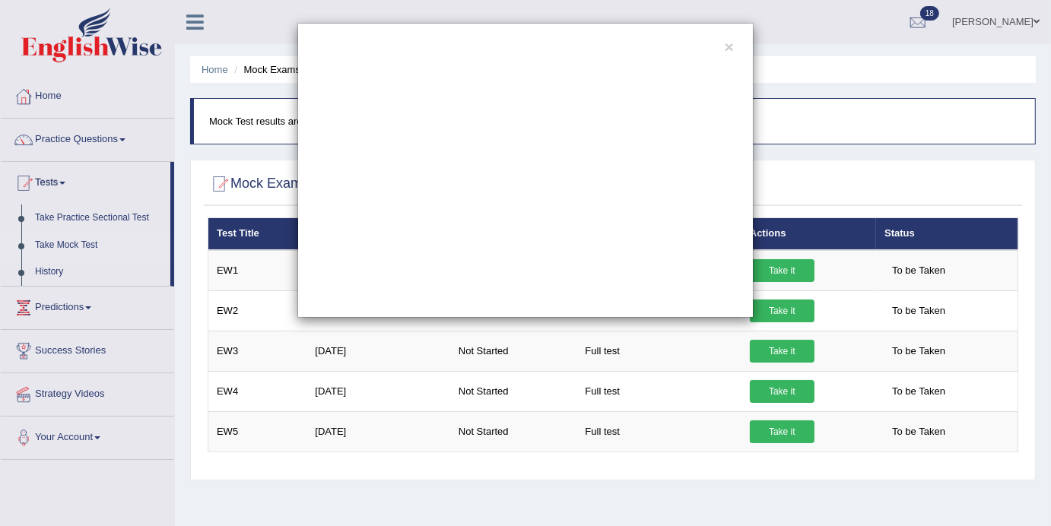
click at [722, 52] on div "×" at bounding box center [525, 170] width 456 height 295
click at [726, 51] on button "×" at bounding box center [729, 47] width 9 height 16
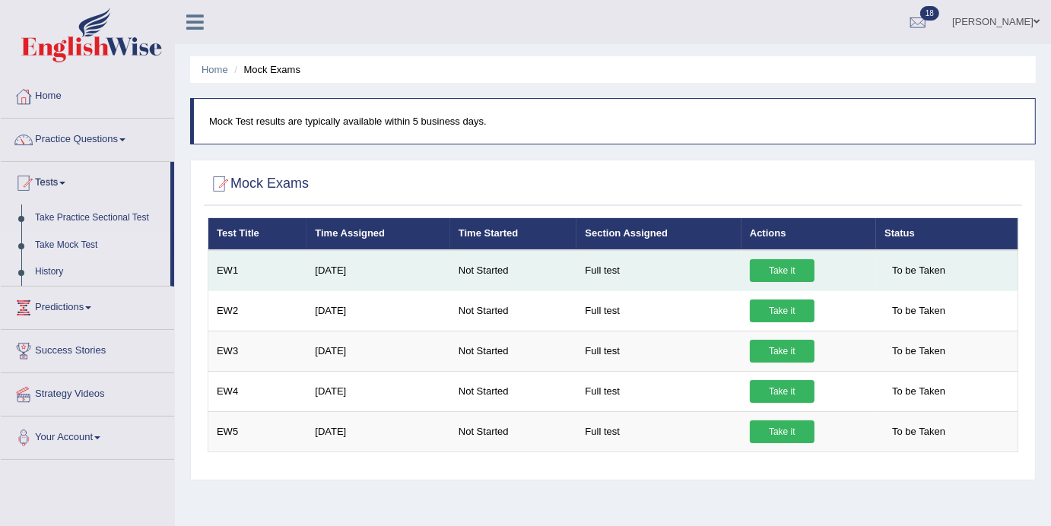
click at [786, 266] on link "Take it" at bounding box center [782, 270] width 65 height 23
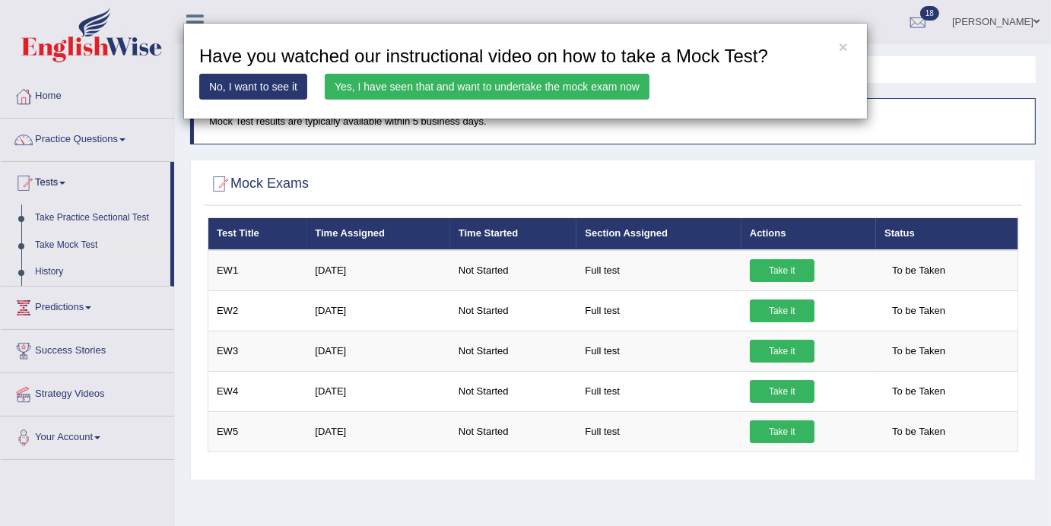
click at [254, 87] on link "No, I want to see it" at bounding box center [253, 87] width 108 height 26
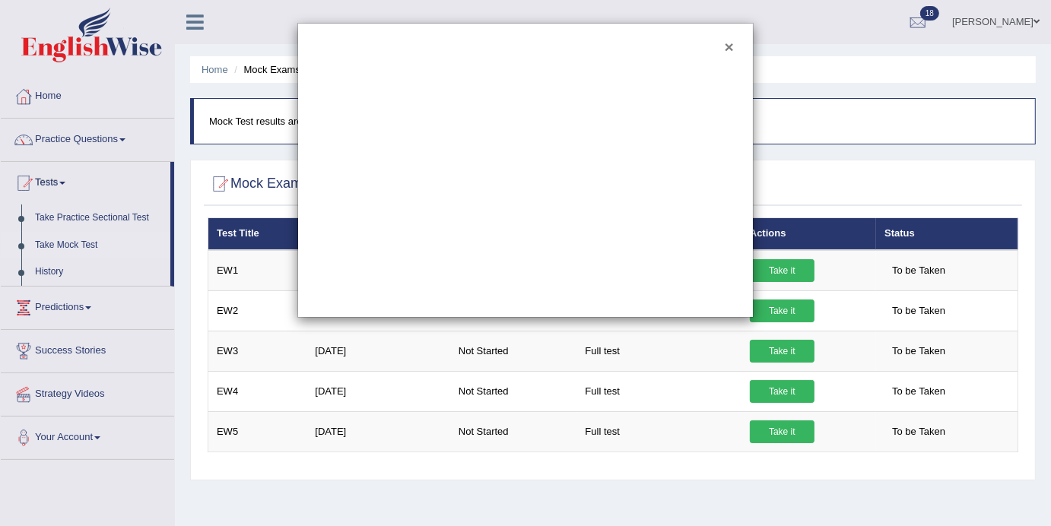
click at [732, 47] on button "×" at bounding box center [729, 47] width 9 height 16
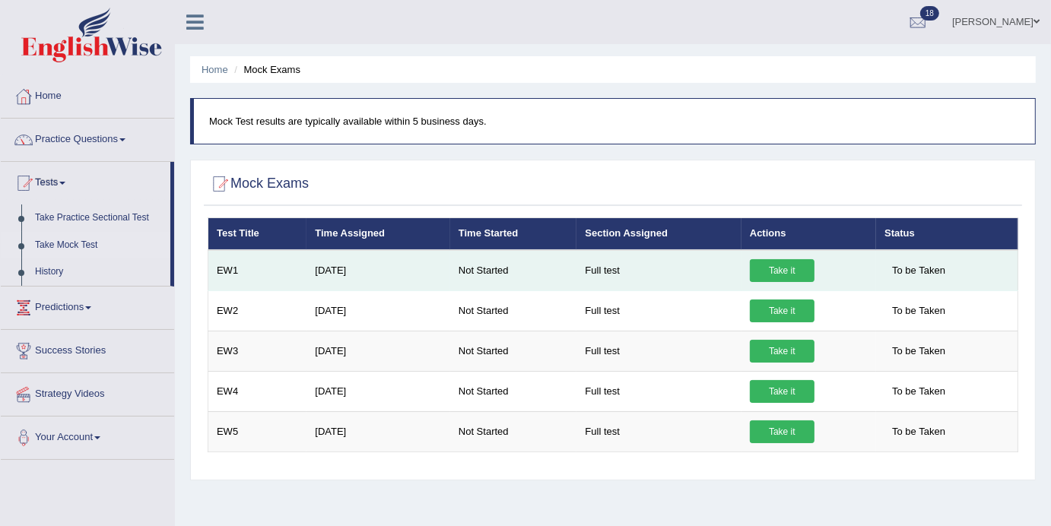
click at [781, 268] on link "Take it" at bounding box center [782, 270] width 65 height 23
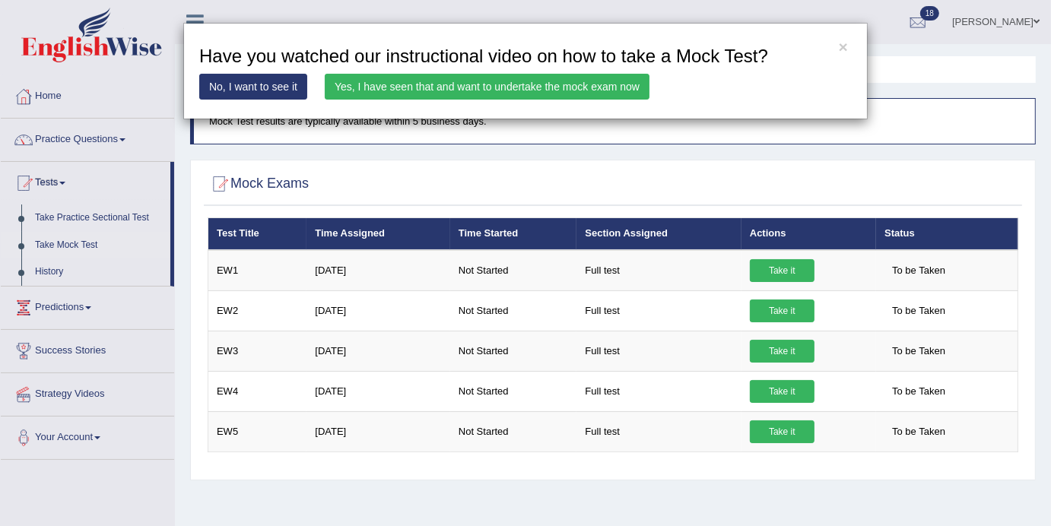
click at [453, 89] on link "Yes, I have seen that and want to undertake the mock exam now" at bounding box center [487, 87] width 325 height 26
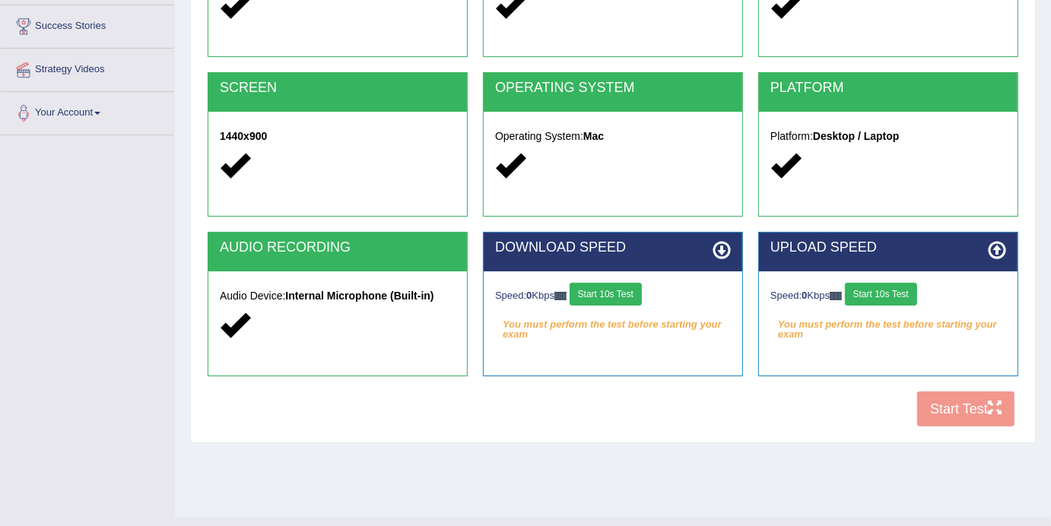
scroll to position [233, 0]
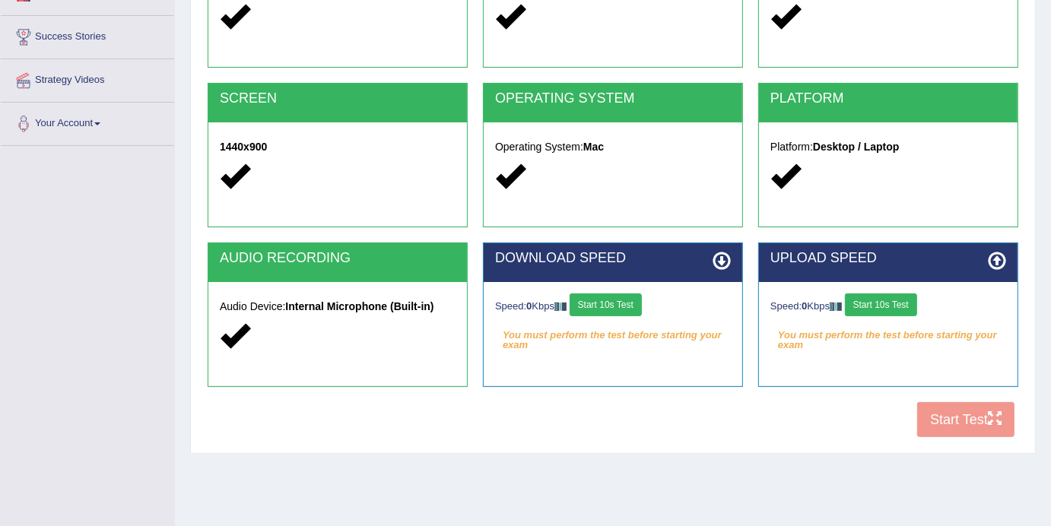
click at [616, 307] on button "Start 10s Test" at bounding box center [606, 305] width 72 height 23
click at [888, 297] on button "Start 10s Test" at bounding box center [881, 305] width 72 height 23
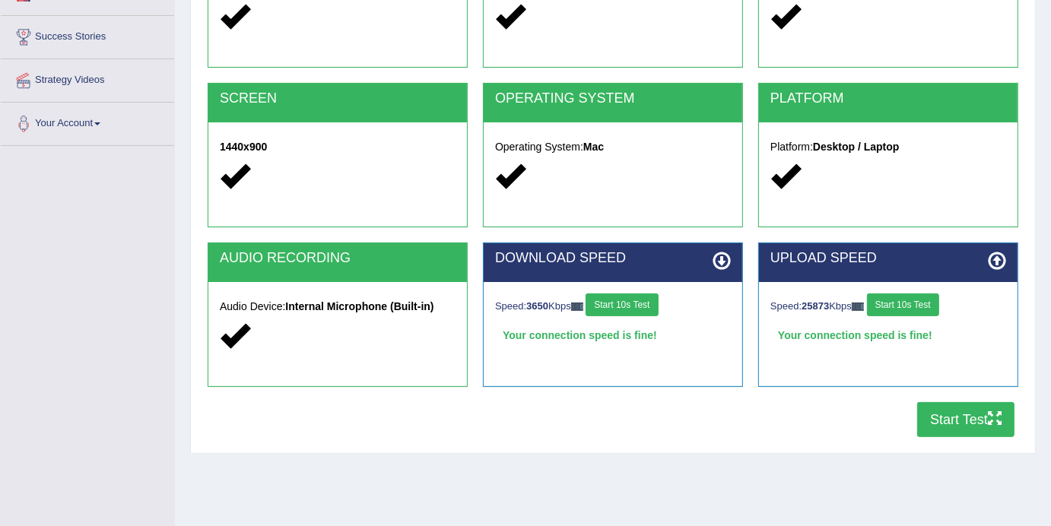
click at [966, 427] on button "Start Test" at bounding box center [965, 419] width 97 height 35
